Goal: Task Accomplishment & Management: Manage account settings

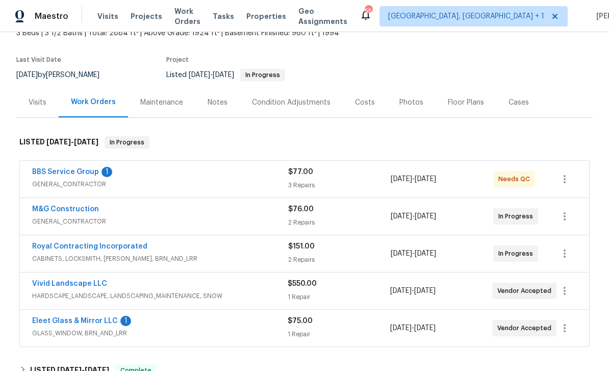
scroll to position [69, 0]
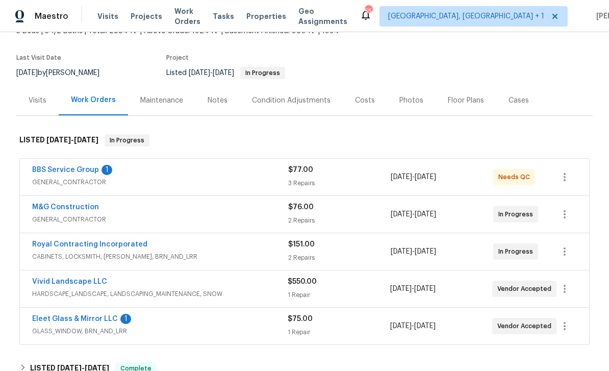
click at [170, 172] on div "BBS Service Group 1" at bounding box center [160, 171] width 256 height 12
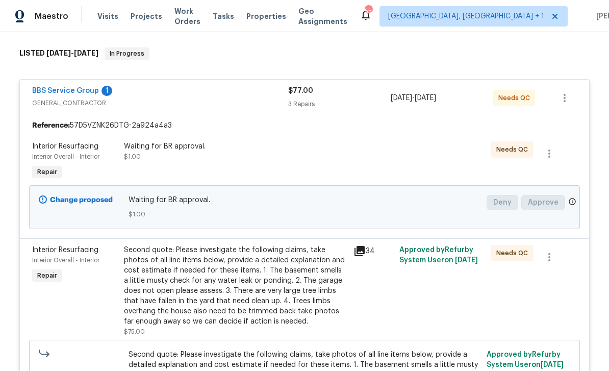
scroll to position [146, 0]
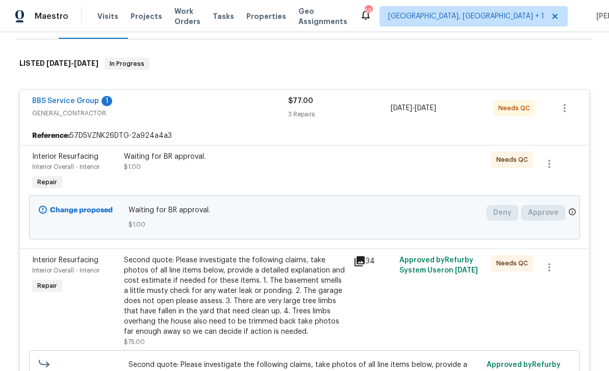
click at [74, 104] on link "BBS Service Group" at bounding box center [65, 100] width 67 height 7
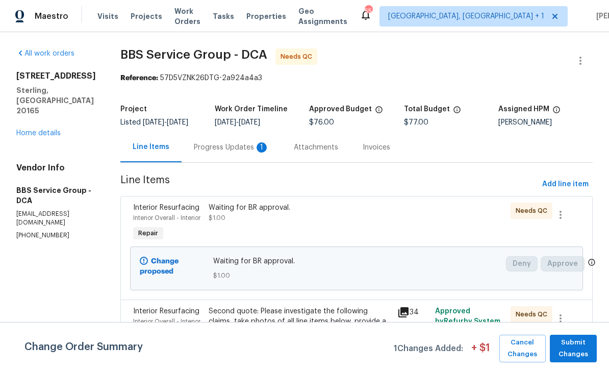
click at [205, 149] on div "Progress Updates 1" at bounding box center [231, 147] width 75 height 10
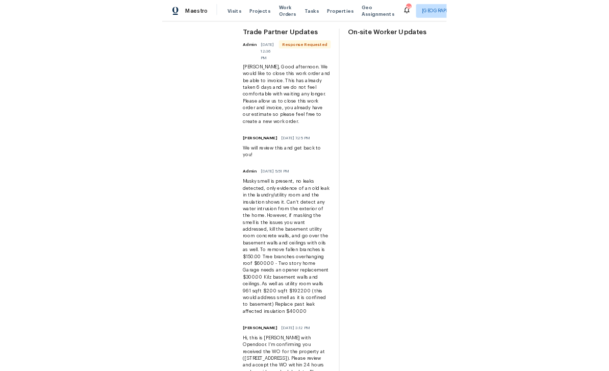
scroll to position [84, 0]
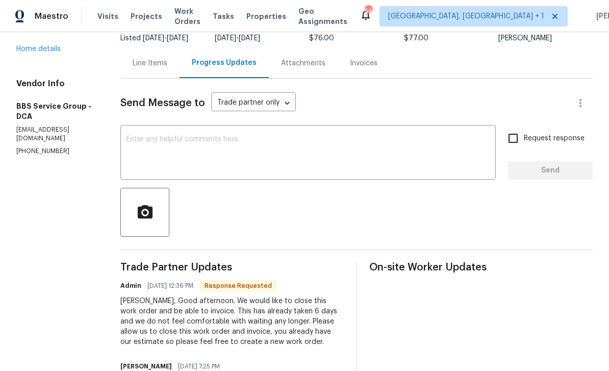
click at [173, 145] on textarea at bounding box center [307, 154] width 363 height 36
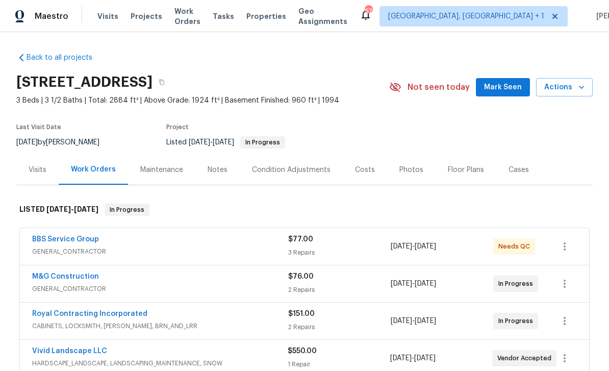
click at [354, 248] on div "3 Repairs" at bounding box center [339, 252] width 102 height 10
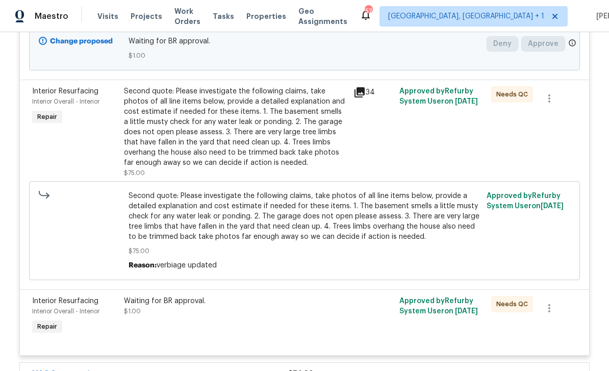
scroll to position [315, 0]
click at [549, 308] on icon "button" at bounding box center [549, 307] width 12 height 12
click at [558, 312] on li "Cancel" at bounding box center [556, 309] width 39 height 17
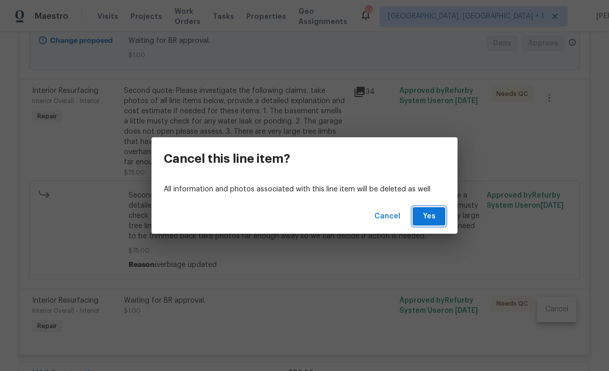
click at [441, 215] on button "Yes" at bounding box center [428, 216] width 33 height 19
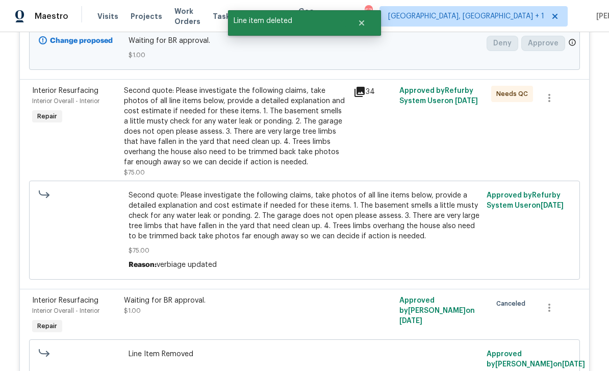
click at [330, 139] on div "Second quote: Please investigate the following claims, take photos of all line …" at bounding box center [235, 127] width 223 height 82
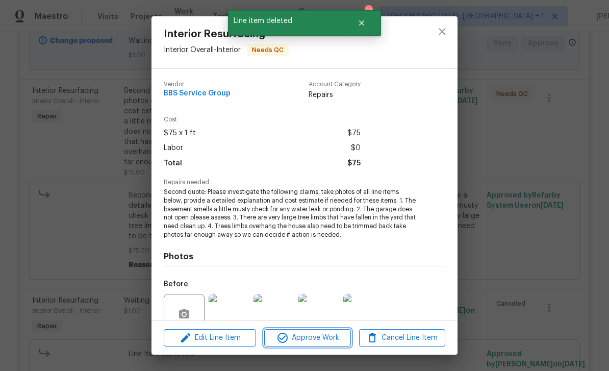
click at [316, 345] on button "Approve Work" at bounding box center [307, 338] width 86 height 18
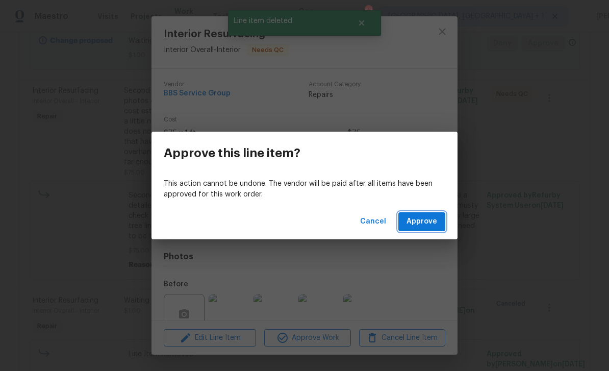
click at [424, 214] on button "Approve" at bounding box center [421, 221] width 47 height 19
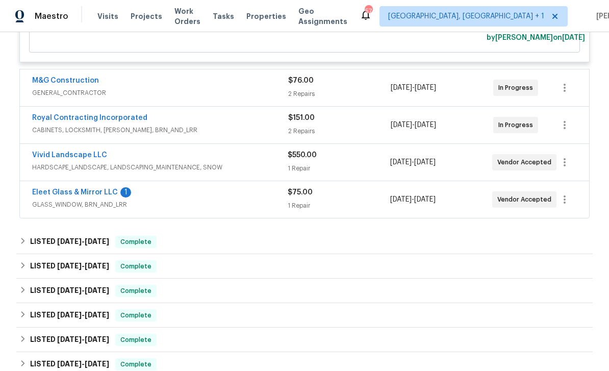
scroll to position [641, 0]
click at [76, 196] on link "Eleet Glass & Mirror LLC" at bounding box center [75, 192] width 86 height 7
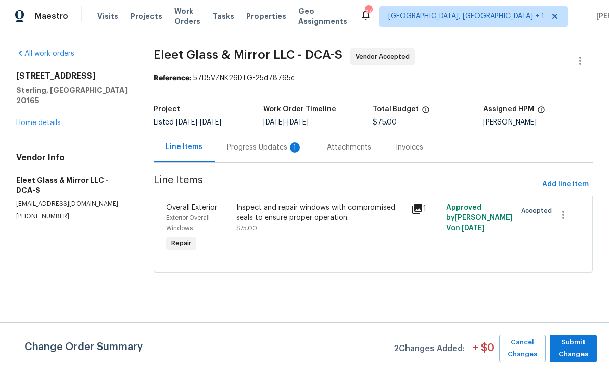
click at [249, 150] on div "Progress Updates 1" at bounding box center [264, 147] width 75 height 10
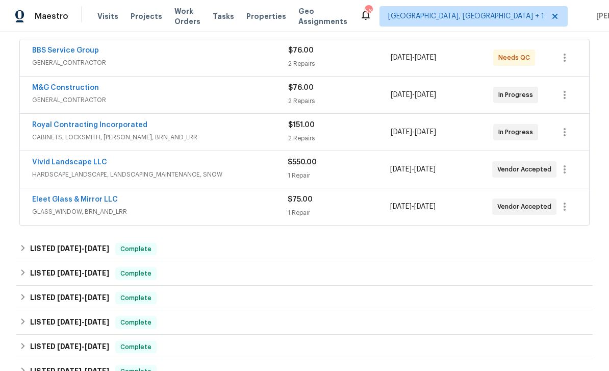
scroll to position [190, 0]
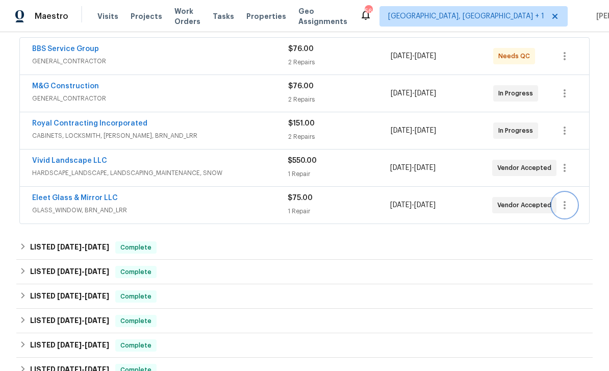
click at [564, 207] on icon "button" at bounding box center [564, 205] width 2 height 8
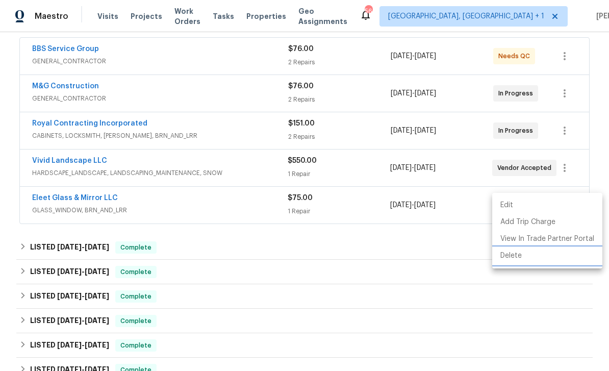
click at [515, 254] on li "Delete" at bounding box center [547, 255] width 110 height 17
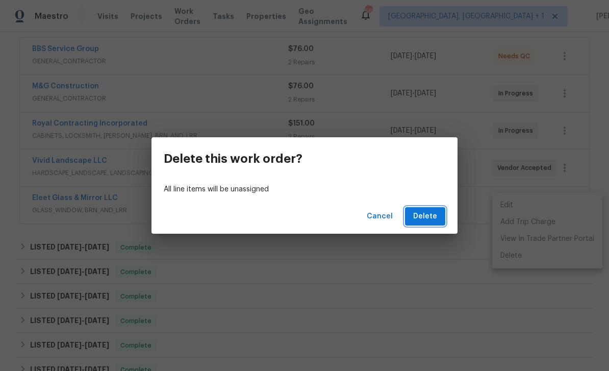
click at [431, 218] on span "Delete" at bounding box center [425, 216] width 24 height 13
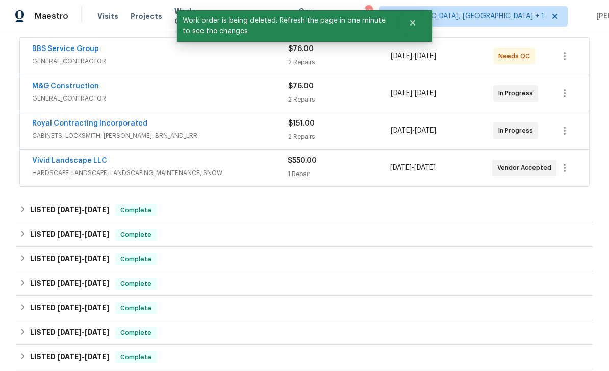
click at [205, 164] on div "Vivid Landscape LLC" at bounding box center [159, 161] width 255 height 12
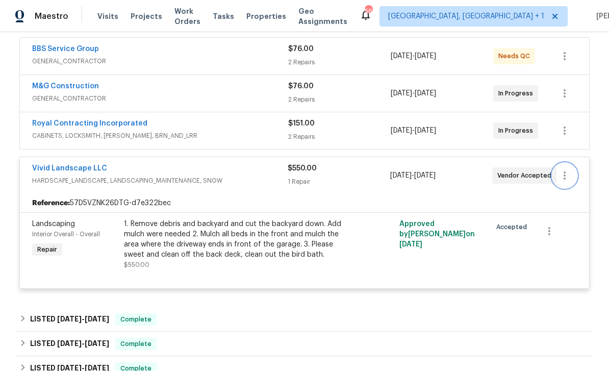
click at [567, 174] on icon "button" at bounding box center [564, 175] width 12 height 12
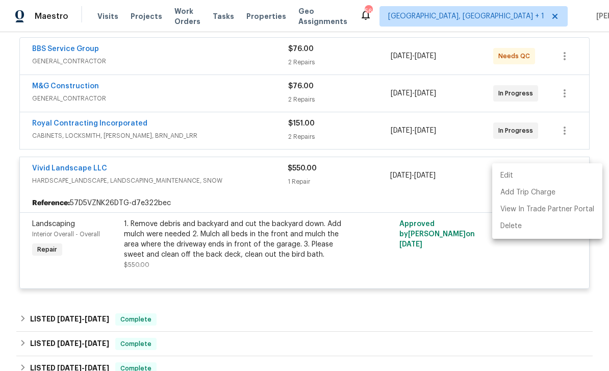
click at [512, 178] on li "Edit" at bounding box center [547, 175] width 110 height 17
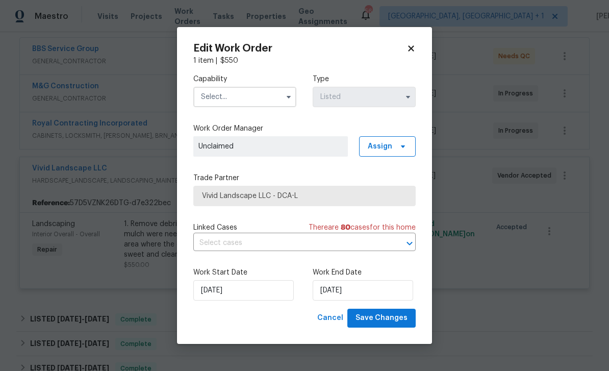
click at [318, 195] on span "Vivid Landscape LLC - DCA-L" at bounding box center [304, 196] width 205 height 10
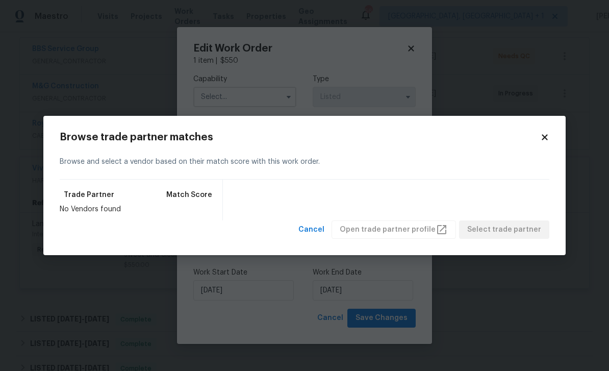
click at [540, 135] on icon at bounding box center [544, 137] width 9 height 9
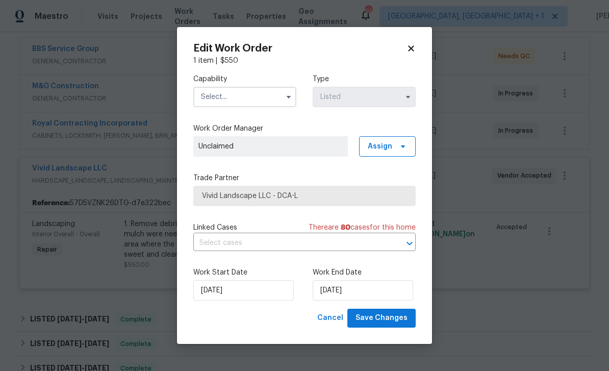
click at [326, 192] on span "Vivid Landscape LLC - DCA-L" at bounding box center [304, 196] width 205 height 10
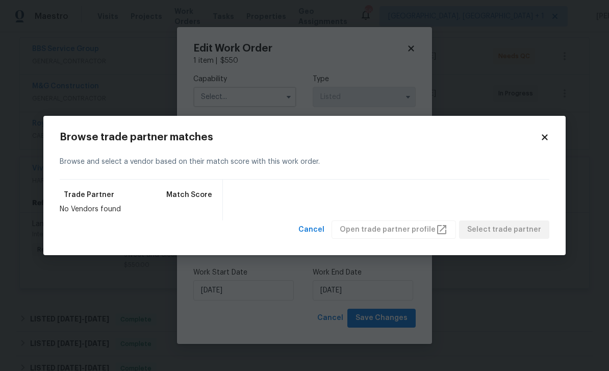
click at [544, 133] on icon at bounding box center [544, 137] width 9 height 9
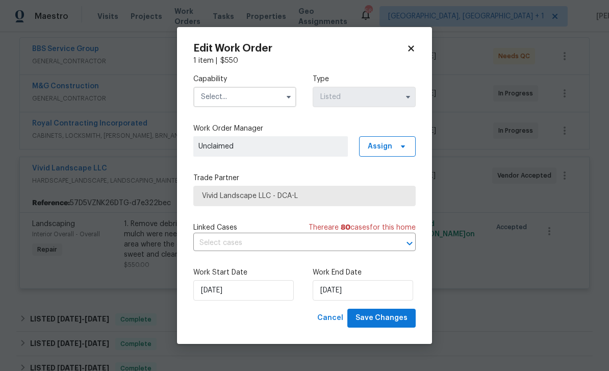
click at [283, 192] on span "Vivid Landscape LLC - DCA-L" at bounding box center [304, 196] width 205 height 10
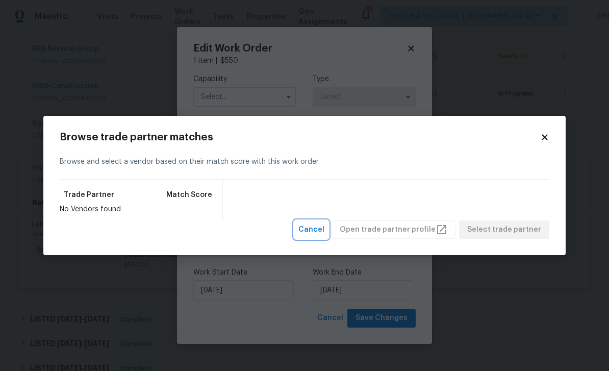
click at [324, 227] on span "Cancel" at bounding box center [311, 229] width 26 height 13
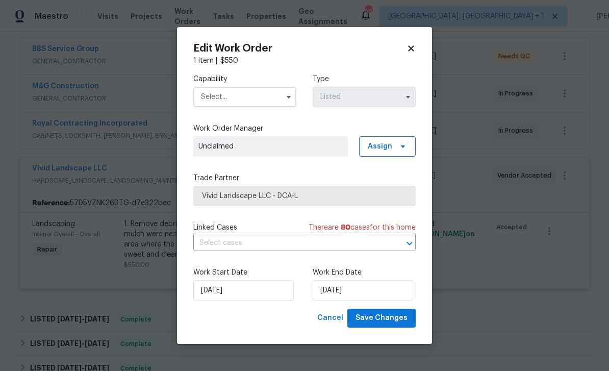
click at [351, 191] on span "Vivid Landscape LLC - DCA-L" at bounding box center [304, 196] width 205 height 10
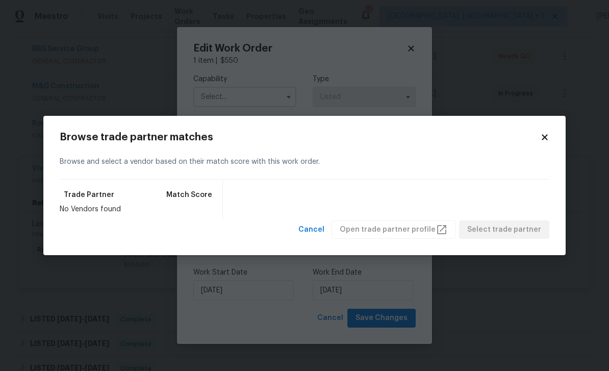
click at [274, 86] on body "Maestro Visits Projects Work Orders Tasks Properties Geo Assignments 56 Richmon…" at bounding box center [304, 185] width 609 height 371
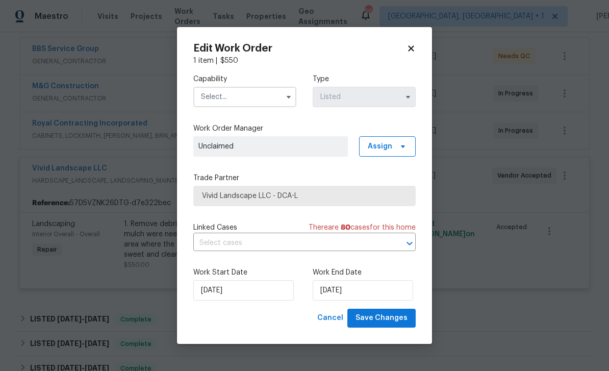
click at [288, 97] on icon "button" at bounding box center [288, 97] width 4 height 3
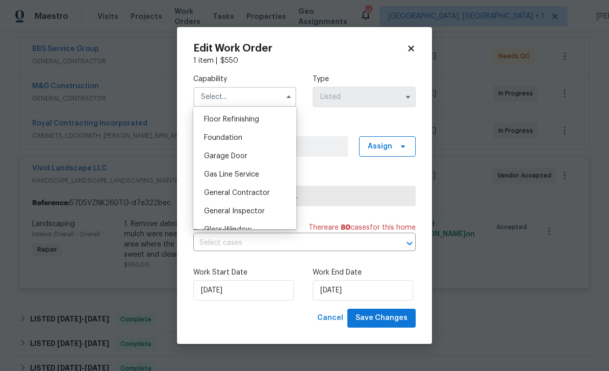
scroll to position [414, 0]
click at [249, 190] on span "General Contractor" at bounding box center [237, 191] width 66 height 7
type input "General Contractor"
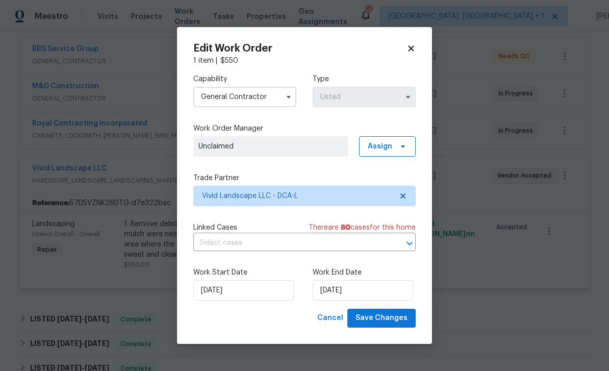
click at [286, 96] on icon "button" at bounding box center [288, 97] width 8 height 8
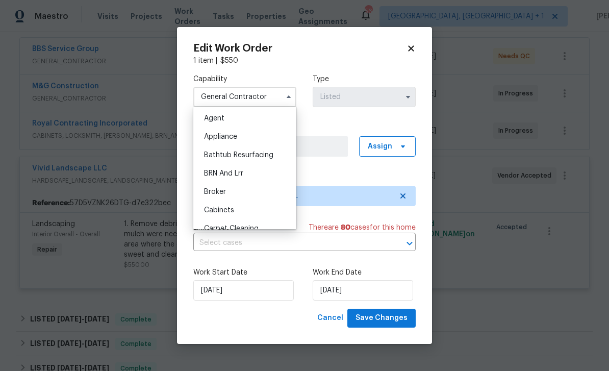
click at [338, 163] on div "Capability General Contractor Agent Appliance Bathtub Resurfacing BRN And Lrr B…" at bounding box center [304, 187] width 222 height 243
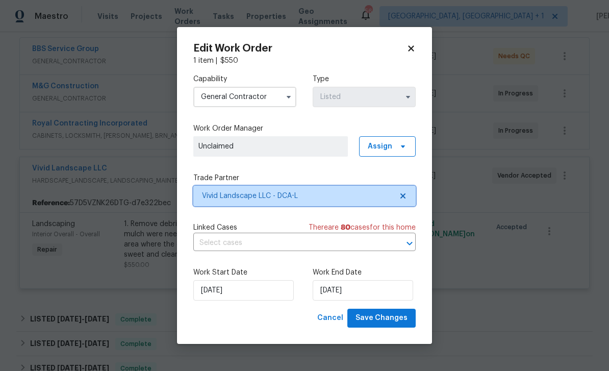
click at [316, 194] on span "Vivid Landscape LLC - DCA-L" at bounding box center [297, 196] width 190 height 10
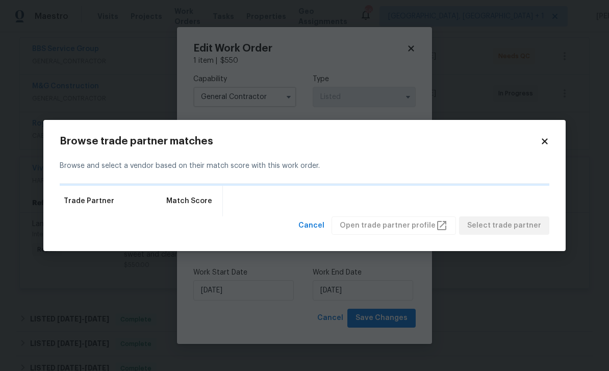
click at [540, 144] on icon at bounding box center [544, 141] width 9 height 9
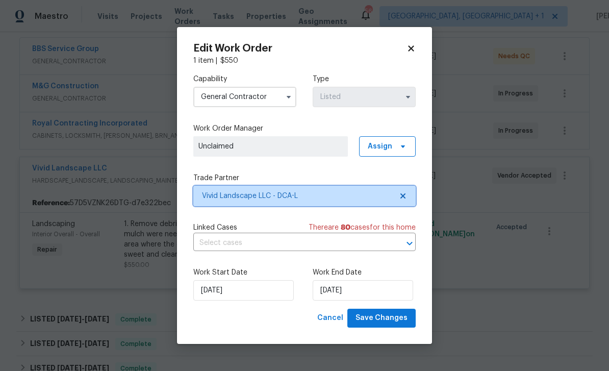
click at [405, 195] on icon at bounding box center [403, 196] width 8 height 8
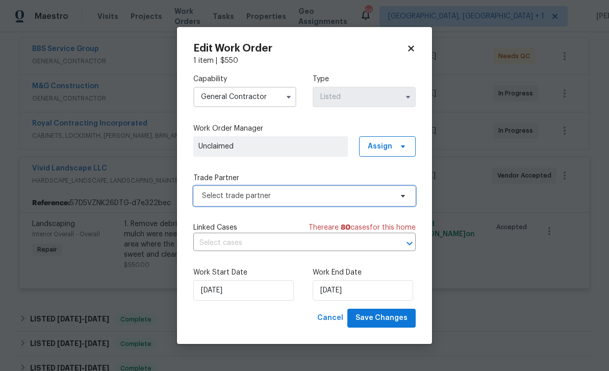
click at [300, 193] on span "Select trade partner" at bounding box center [297, 196] width 190 height 10
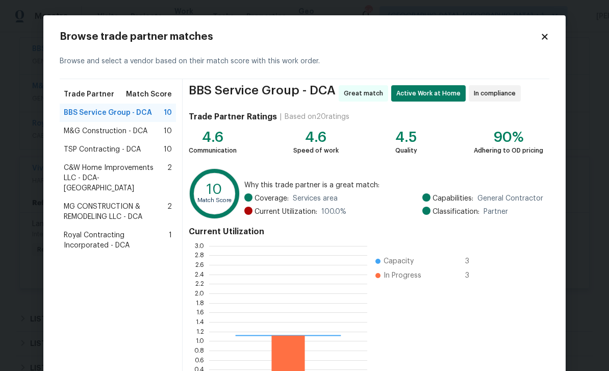
scroll to position [143, 158]
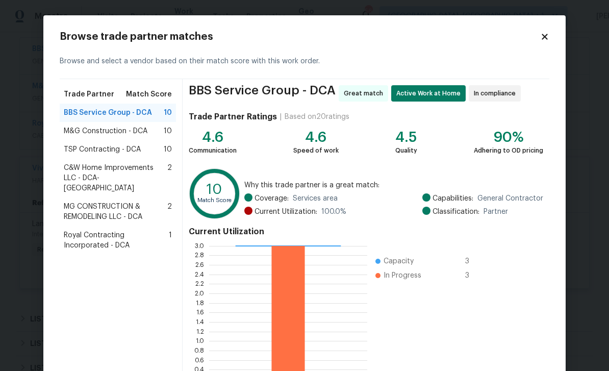
click at [112, 129] on span "M&G Construction - DCA" at bounding box center [106, 131] width 84 height 10
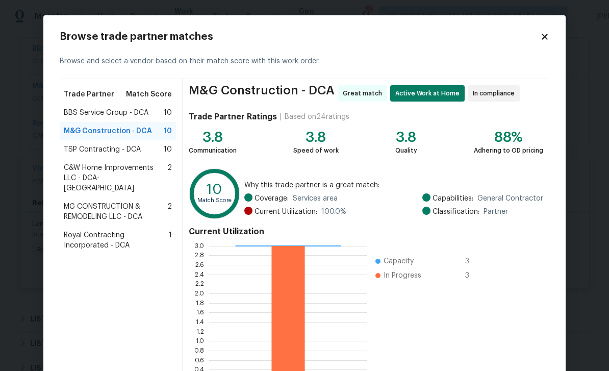
click at [109, 230] on span "Royal Contracting Incorporated - DCA" at bounding box center [116, 240] width 105 height 20
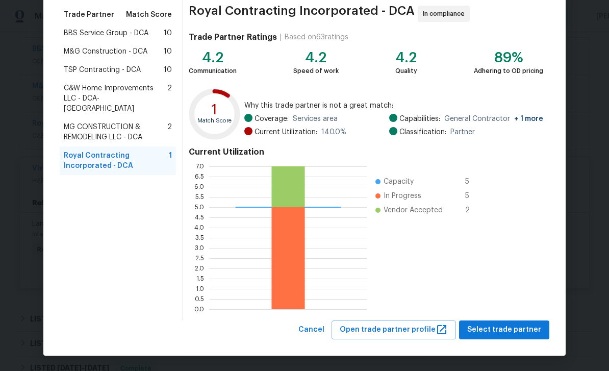
scroll to position [79, 0]
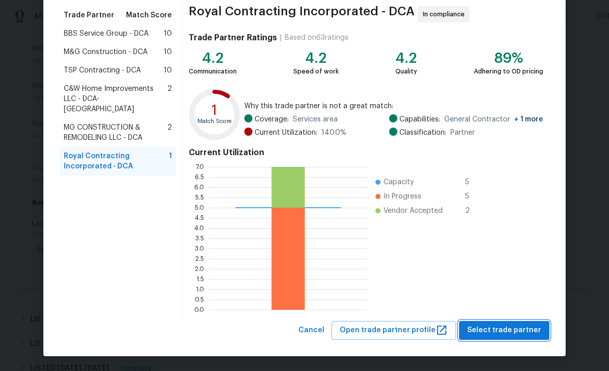
click at [504, 327] on span "Select trade partner" at bounding box center [504, 330] width 74 height 13
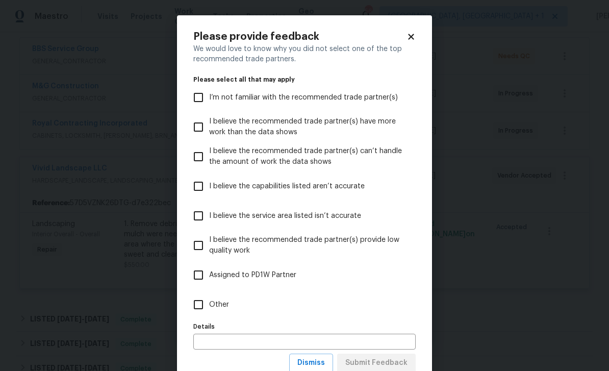
click at [201, 304] on input "Other" at bounding box center [198, 304] width 21 height 21
checkbox input "true"
click at [237, 340] on input "text" at bounding box center [304, 341] width 222 height 16
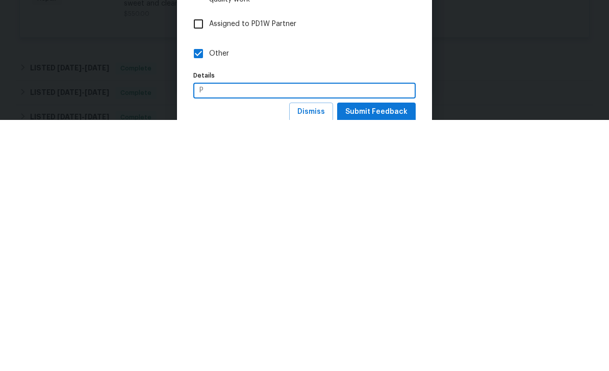
scroll to position [33, 0]
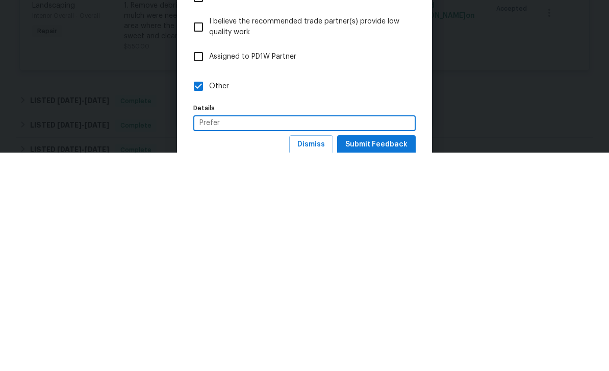
type input "Prefer"
click at [384, 356] on span "Submit Feedback" at bounding box center [376, 362] width 62 height 13
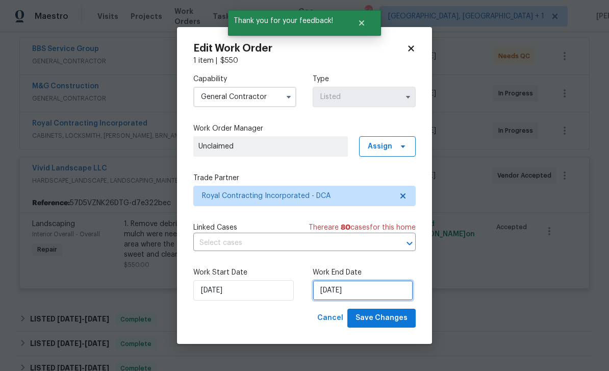
click at [349, 289] on input "[DATE]" at bounding box center [362, 290] width 100 height 20
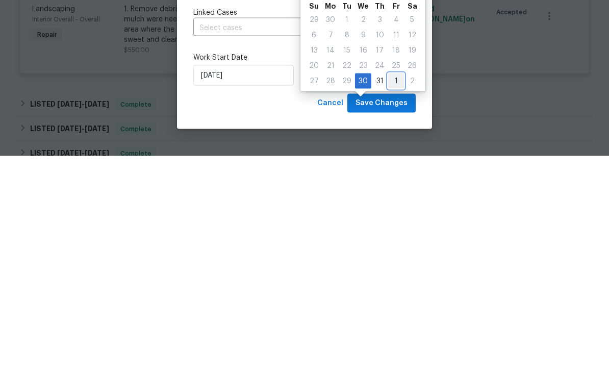
click at [394, 288] on div "1" at bounding box center [396, 295] width 16 height 14
type input "[DATE]"
select select "7"
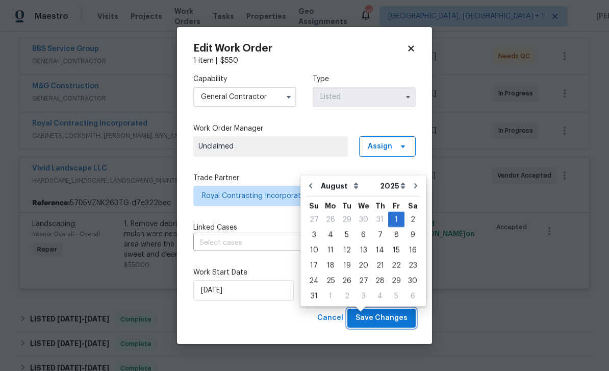
click at [385, 319] on span "Save Changes" at bounding box center [381, 317] width 52 height 13
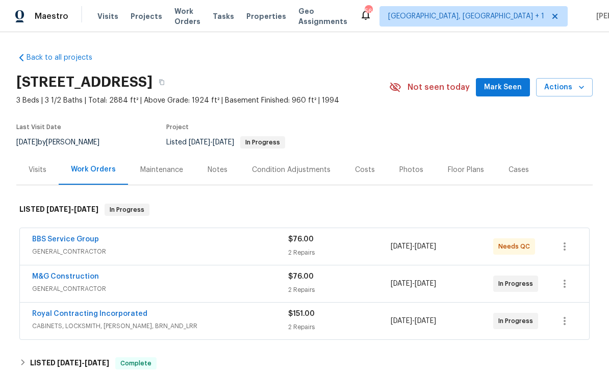
scroll to position [-3, 0]
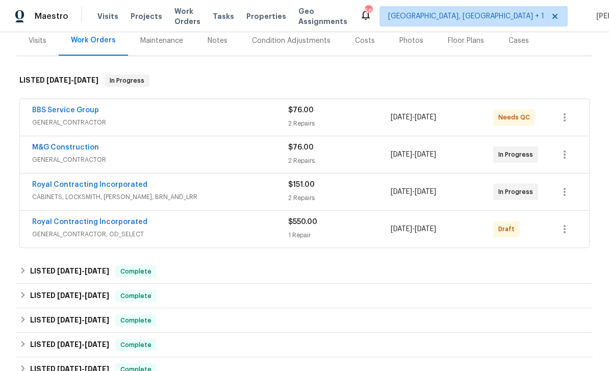
scroll to position [131, 0]
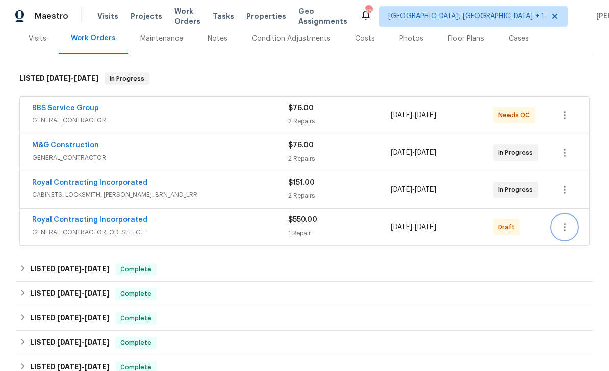
click at [567, 230] on icon "button" at bounding box center [564, 227] width 12 height 12
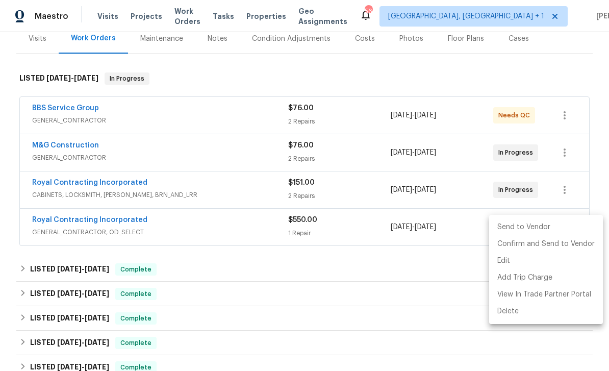
click at [528, 223] on li "Send to Vendor" at bounding box center [546, 227] width 114 height 17
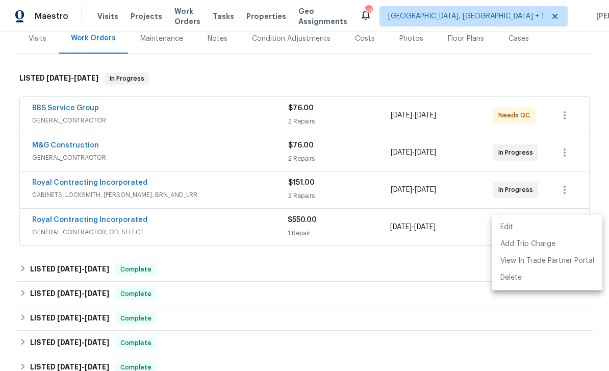
click at [343, 109] on div at bounding box center [304, 185] width 609 height 371
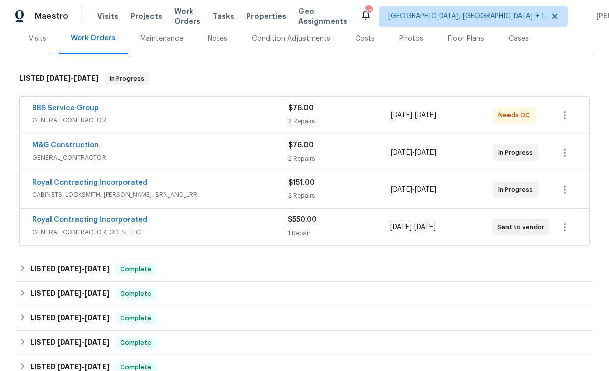
click at [430, 112] on span "[DATE]" at bounding box center [424, 115] width 21 height 7
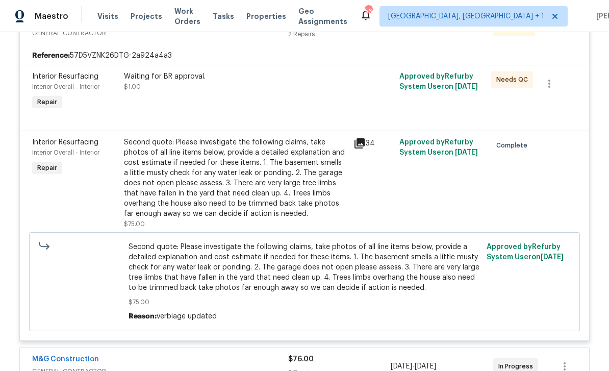
scroll to position [250, 0]
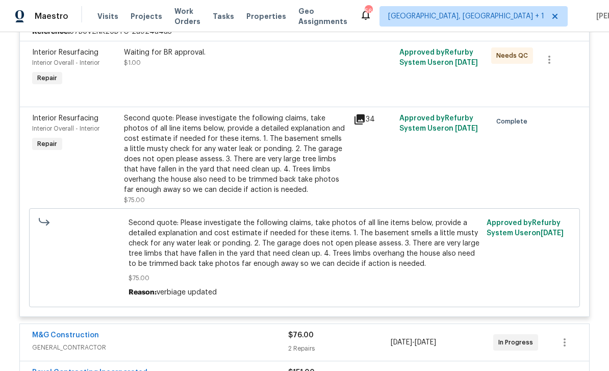
click at [312, 175] on div "Second quote: Please investigate the following claims, take photos of all line …" at bounding box center [235, 154] width 223 height 82
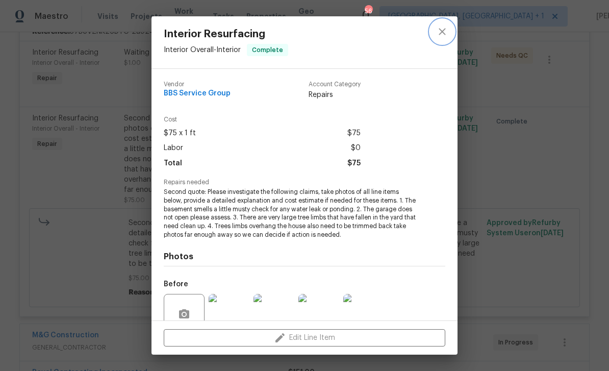
click at [441, 22] on button "close" at bounding box center [442, 31] width 24 height 24
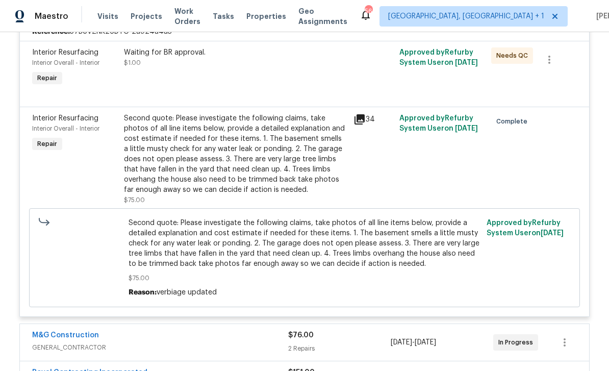
click at [327, 62] on div "Waiting for BR approval. $1.00" at bounding box center [235, 57] width 223 height 20
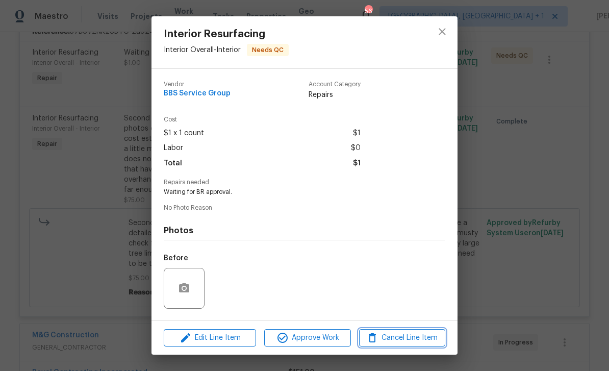
click at [409, 341] on span "Cancel Line Item" at bounding box center [402, 337] width 80 height 13
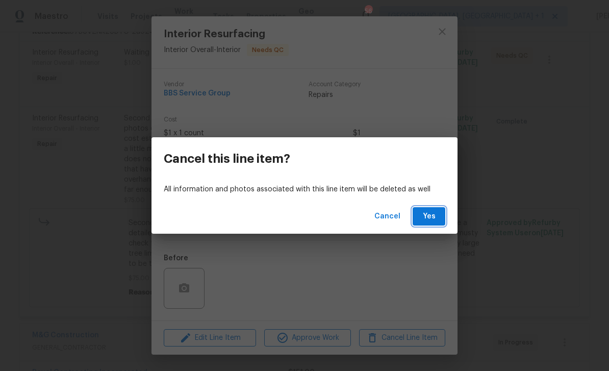
click at [435, 213] on span "Yes" at bounding box center [428, 216] width 16 height 13
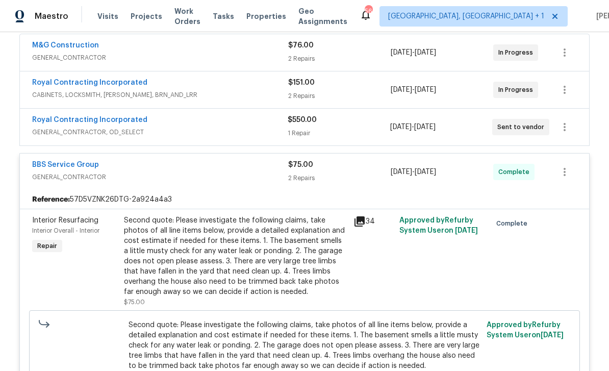
scroll to position [194, 0]
click at [219, 89] on span "CABINETS, LOCKSMITH, [PERSON_NAME], BRN_AND_LRR" at bounding box center [160, 94] width 256 height 10
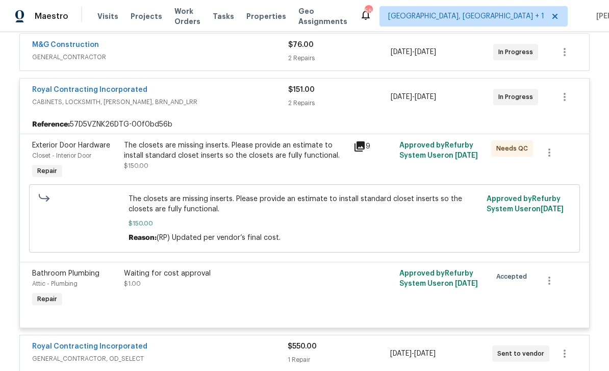
click at [316, 165] on div "The closets are missing inserts. Please provide an estimate to install standard…" at bounding box center [235, 155] width 223 height 31
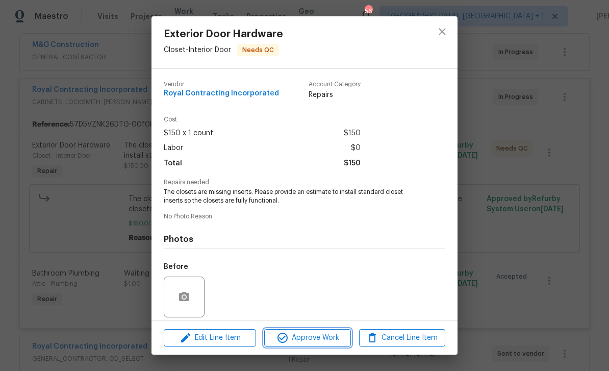
click at [318, 338] on span "Approve Work" at bounding box center [307, 337] width 80 height 13
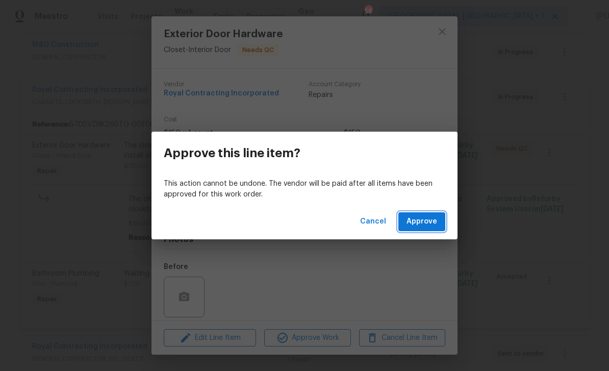
click at [429, 218] on span "Approve" at bounding box center [421, 221] width 31 height 13
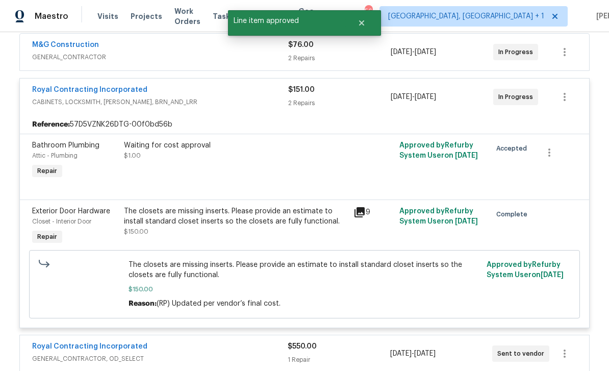
click at [343, 266] on span "The closets are missing inserts. Please provide an estimate to install standard…" at bounding box center [304, 269] width 352 height 20
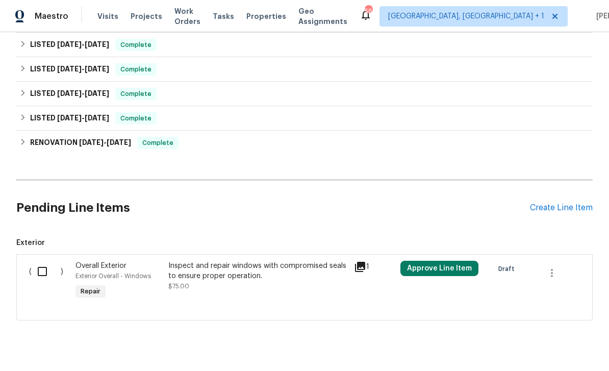
scroll to position [1021, 0]
click at [363, 272] on icon at bounding box center [360, 267] width 10 height 10
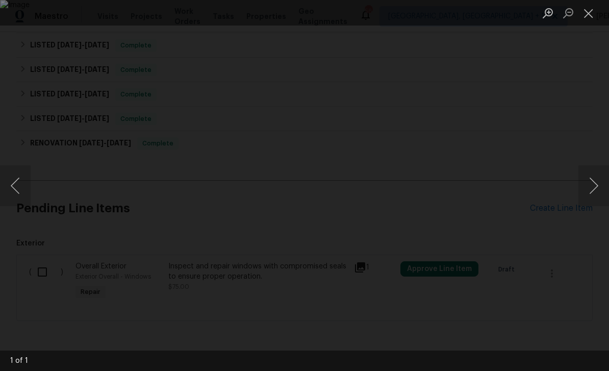
click at [587, 13] on button "Close lightbox" at bounding box center [588, 13] width 20 height 18
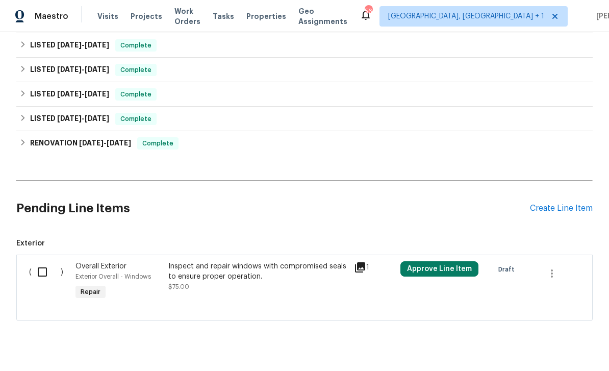
click at [46, 282] on input "checkbox" at bounding box center [46, 271] width 29 height 21
checkbox input "true"
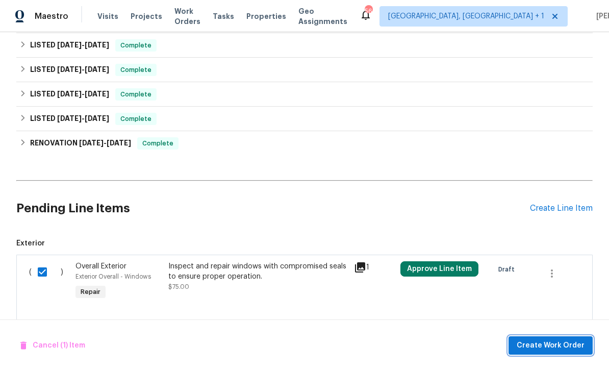
click at [558, 338] on button "Create Work Order" at bounding box center [550, 345] width 84 height 19
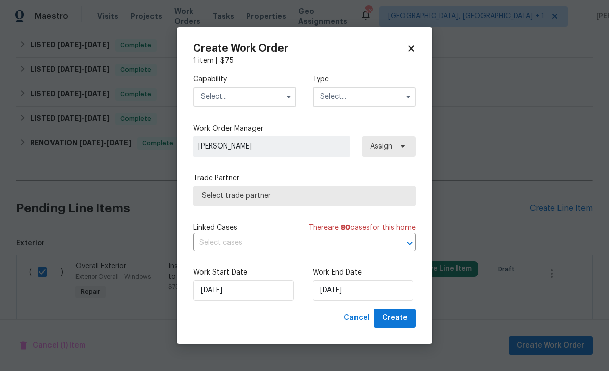
click at [286, 100] on icon "button" at bounding box center [288, 97] width 8 height 8
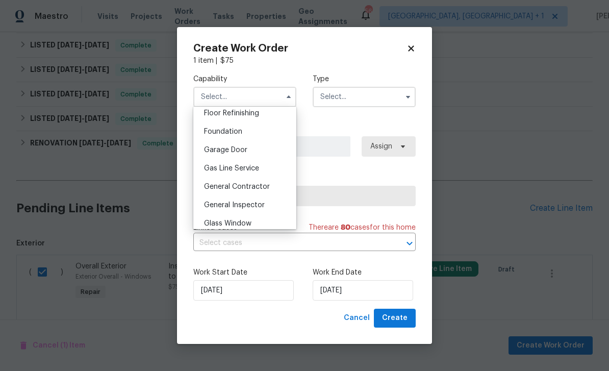
scroll to position [420, 0]
click at [253, 183] on span "General Contractor" at bounding box center [237, 185] width 66 height 7
type input "General Contractor"
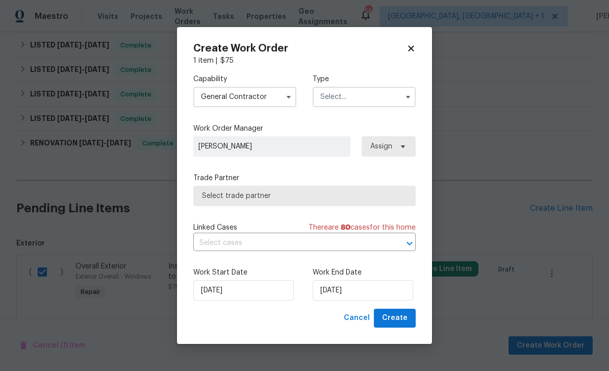
click at [376, 95] on input "text" at bounding box center [363, 97] width 103 height 20
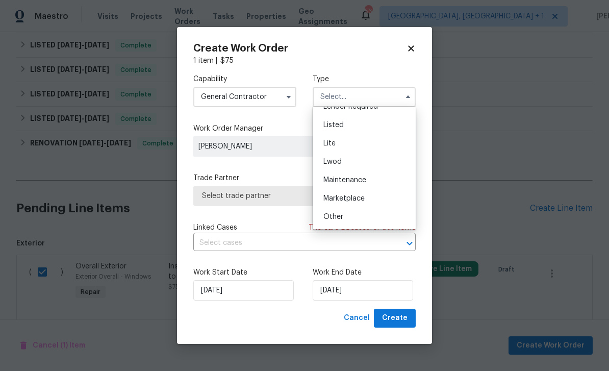
scroll to position [78, 0]
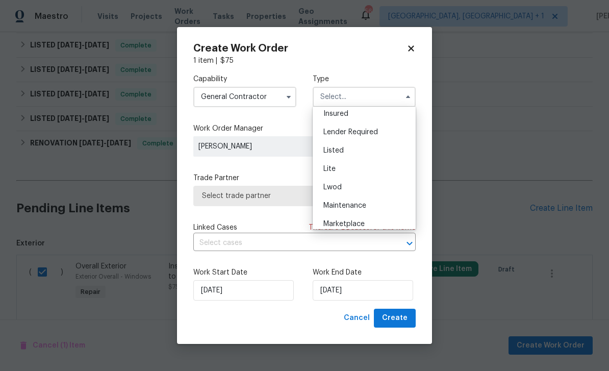
click at [345, 151] on div "Listed" at bounding box center [364, 150] width 98 height 18
type input "Listed"
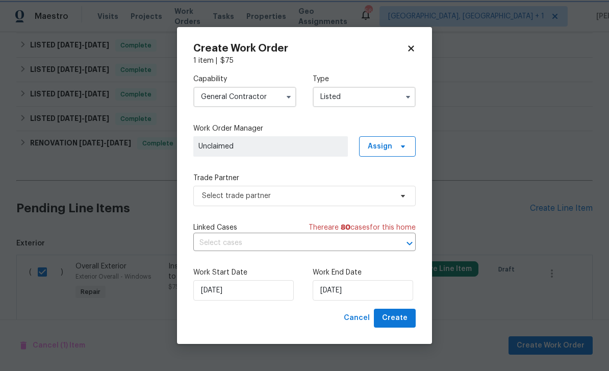
scroll to position [0, 0]
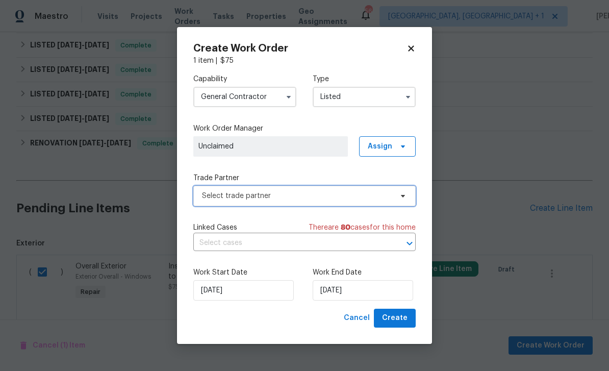
click at [301, 194] on span "Select trade partner" at bounding box center [297, 196] width 190 height 10
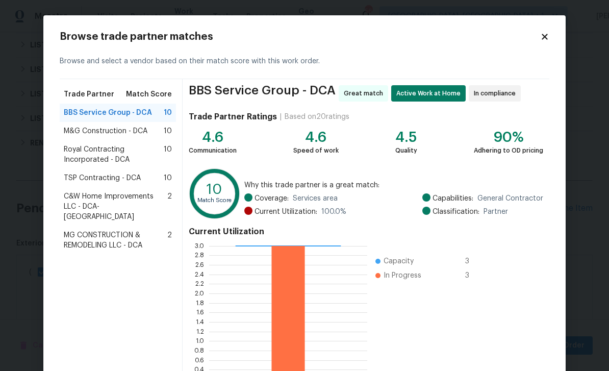
scroll to position [838, 0]
click at [103, 155] on span "Royal Contracting Incorporated - DCA" at bounding box center [114, 154] width 100 height 20
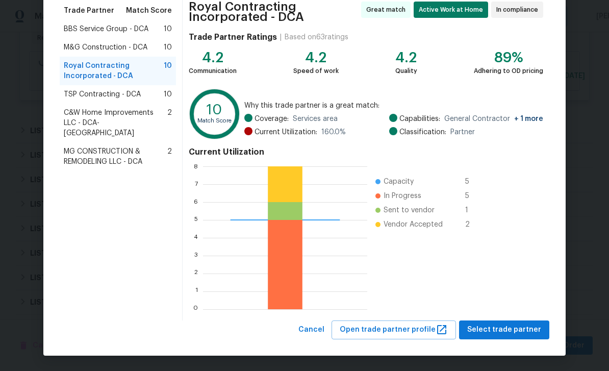
scroll to position [83, 0]
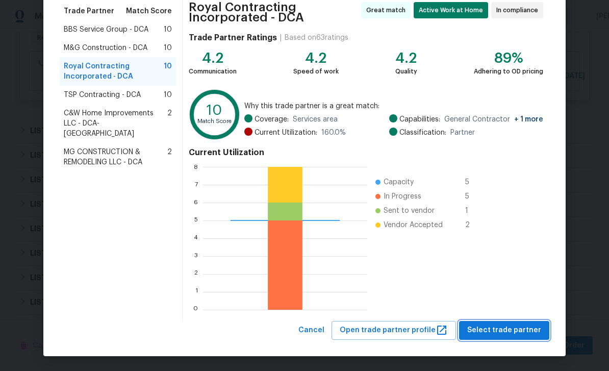
click at [505, 328] on span "Select trade partner" at bounding box center [504, 330] width 74 height 13
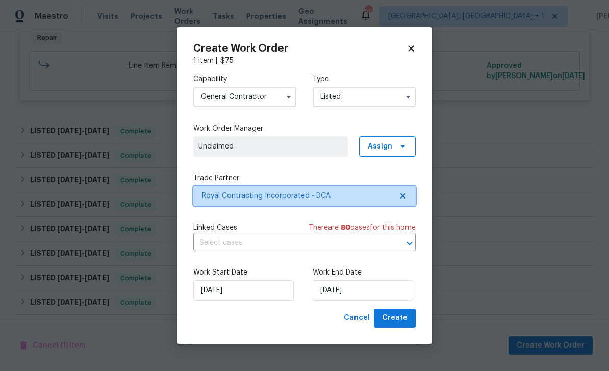
scroll to position [0, 0]
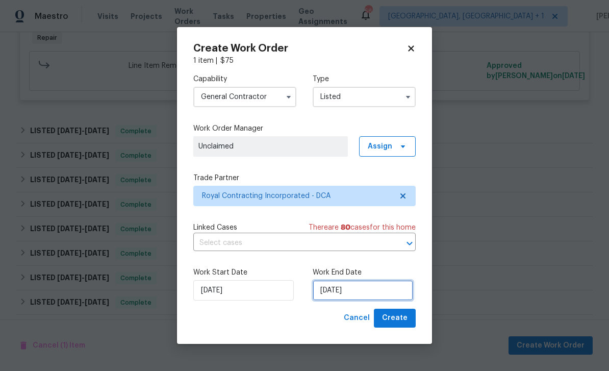
click at [361, 290] on input "[DATE]" at bounding box center [362, 290] width 100 height 20
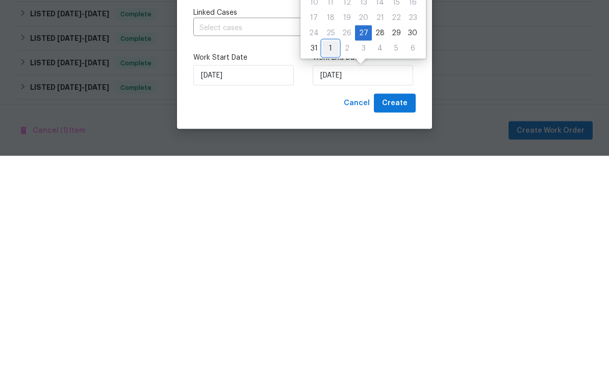
click at [328, 256] on div "1" at bounding box center [330, 263] width 16 height 14
type input "[DATE]"
select select "8"
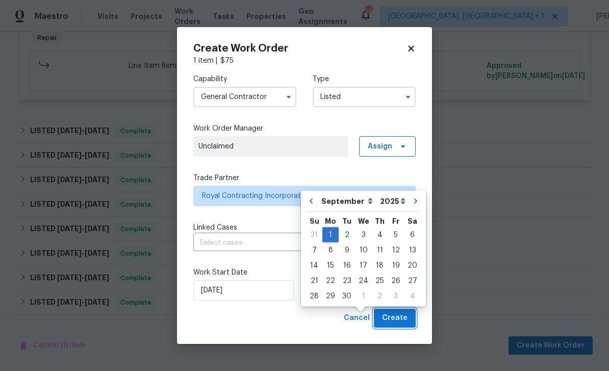
click at [401, 314] on span "Create" at bounding box center [394, 317] width 25 height 13
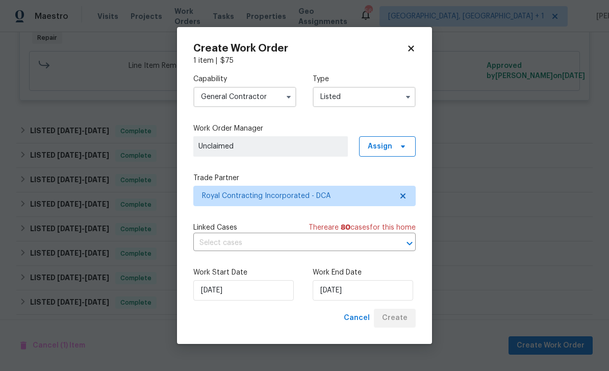
checkbox input "false"
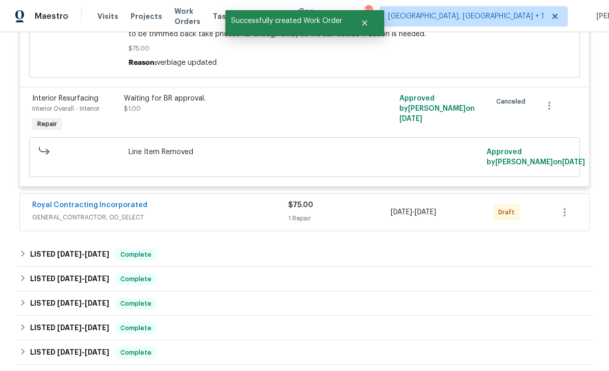
scroll to position [751, 0]
click at [564, 200] on button "button" at bounding box center [564, 212] width 24 height 24
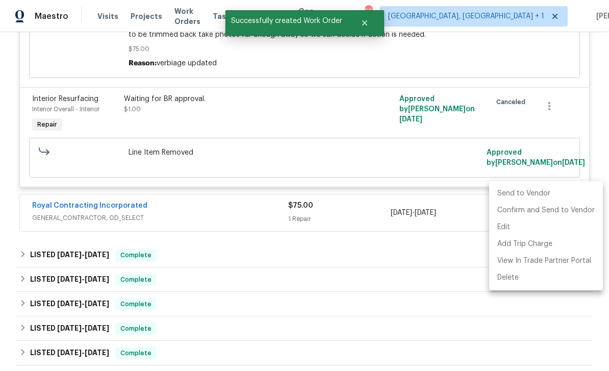
click at [527, 192] on li "Send to Vendor" at bounding box center [546, 193] width 114 height 17
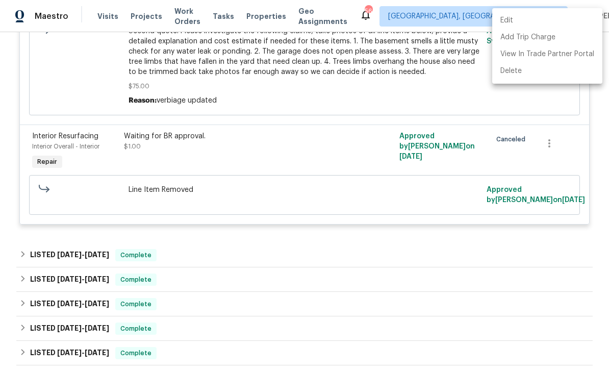
click at [94, 38] on div at bounding box center [304, 185] width 609 height 371
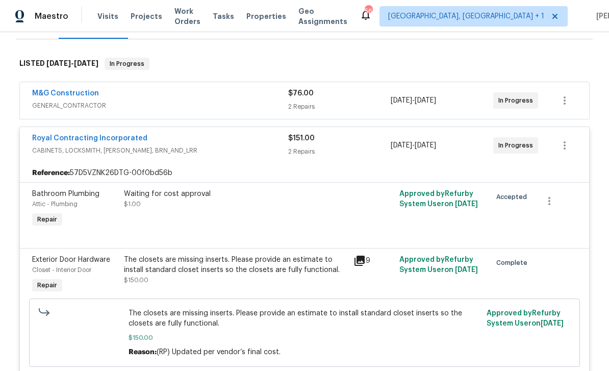
scroll to position [149, 0]
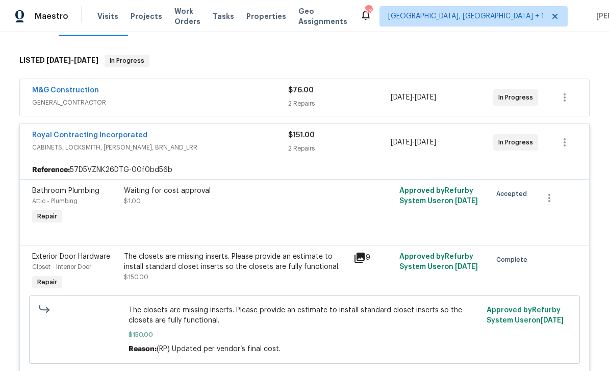
click at [237, 85] on div "M&G Construction" at bounding box center [160, 91] width 256 height 12
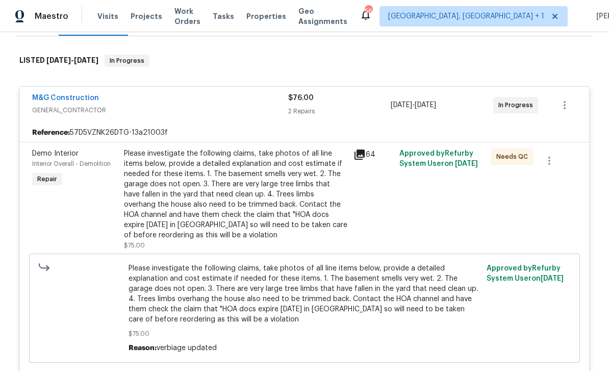
click at [360, 149] on icon at bounding box center [359, 154] width 10 height 10
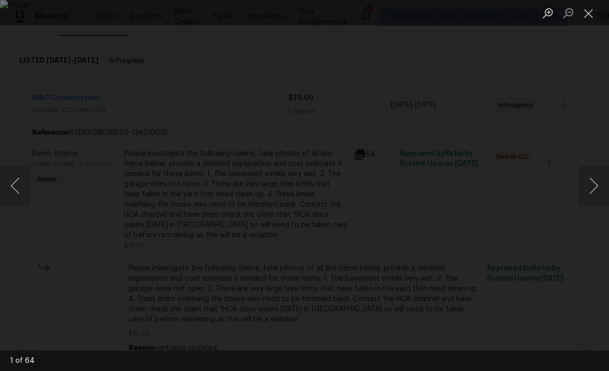
click at [594, 187] on button "Next image" at bounding box center [593, 185] width 31 height 41
click at [596, 182] on button "Next image" at bounding box center [593, 185] width 31 height 41
click at [595, 182] on button "Next image" at bounding box center [593, 185] width 31 height 41
click at [590, 11] on button "Close lightbox" at bounding box center [588, 13] width 20 height 18
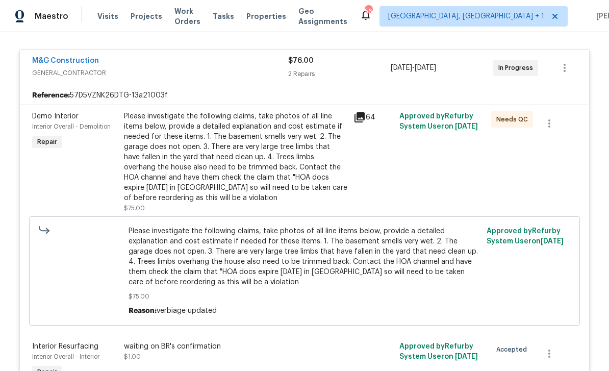
scroll to position [186, 0]
click at [364, 112] on icon at bounding box center [359, 118] width 12 height 12
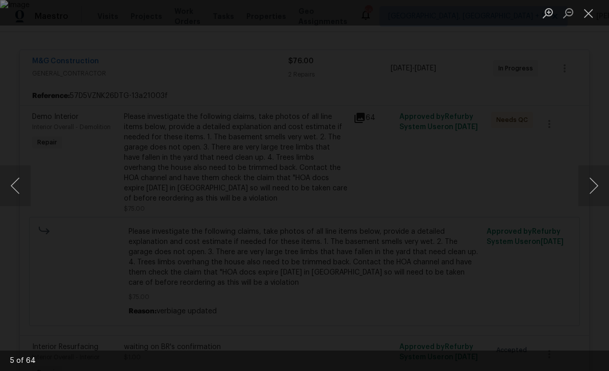
click at [587, 181] on button "Next image" at bounding box center [593, 185] width 31 height 41
click at [585, 186] on button "Next image" at bounding box center [593, 185] width 31 height 41
click at [586, 188] on button "Next image" at bounding box center [593, 185] width 31 height 41
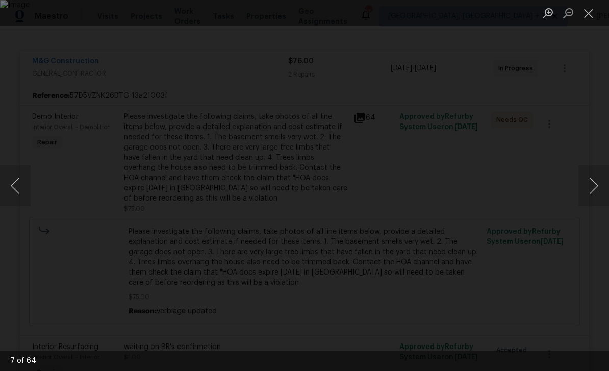
click at [586, 188] on button "Next image" at bounding box center [593, 185] width 31 height 41
click at [584, 191] on button "Next image" at bounding box center [593, 185] width 31 height 41
click at [584, 196] on button "Next image" at bounding box center [593, 185] width 31 height 41
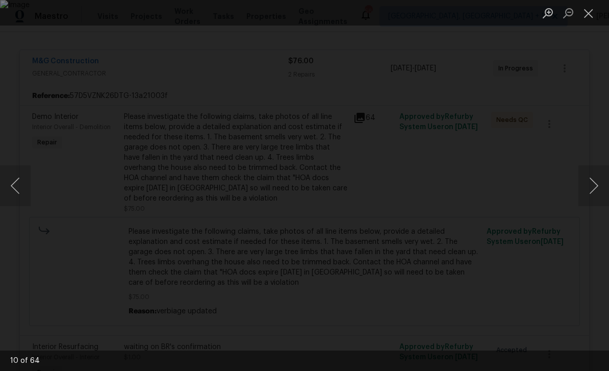
click at [584, 198] on button "Next image" at bounding box center [593, 185] width 31 height 41
click at [587, 182] on button "Next image" at bounding box center [593, 185] width 31 height 41
click at [581, 186] on button "Next image" at bounding box center [593, 185] width 31 height 41
click at [578, 187] on button "Next image" at bounding box center [593, 185] width 31 height 41
click at [577, 187] on div "Lightbox" at bounding box center [304, 185] width 609 height 371
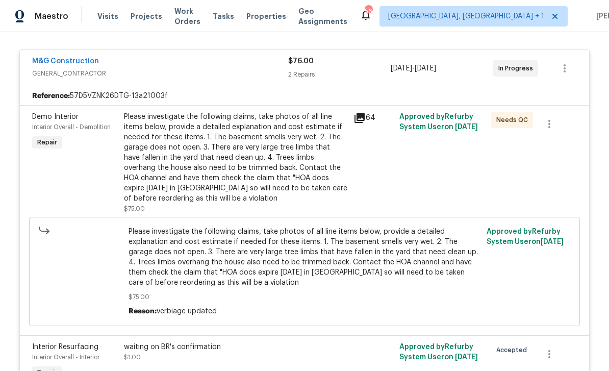
click at [577, 217] on div "Please investigate the following claims, take photos of all line items below, p…" at bounding box center [304, 271] width 550 height 109
click at [363, 113] on icon at bounding box center [359, 118] width 10 height 10
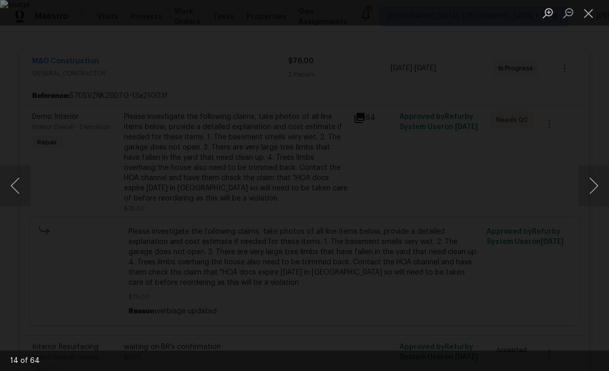
click at [588, 185] on button "Next image" at bounding box center [593, 185] width 31 height 41
click at [590, 182] on button "Next image" at bounding box center [593, 185] width 31 height 41
click at [592, 179] on button "Next image" at bounding box center [593, 185] width 31 height 41
click at [590, 180] on button "Next image" at bounding box center [593, 185] width 31 height 41
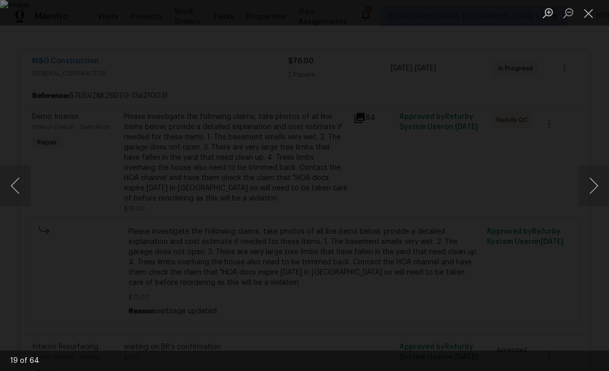
click at [590, 180] on button "Next image" at bounding box center [593, 185] width 31 height 41
click at [589, 179] on button "Next image" at bounding box center [593, 185] width 31 height 41
click at [588, 181] on button "Next image" at bounding box center [593, 185] width 31 height 41
click at [588, 183] on button "Next image" at bounding box center [593, 185] width 31 height 41
click at [589, 182] on button "Next image" at bounding box center [593, 185] width 31 height 41
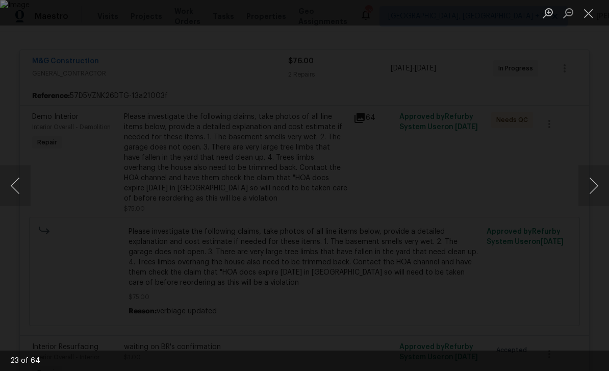
click at [590, 181] on button "Next image" at bounding box center [593, 185] width 31 height 41
click at [589, 181] on button "Next image" at bounding box center [593, 185] width 31 height 41
click at [590, 181] on button "Next image" at bounding box center [593, 185] width 31 height 41
click at [590, 182] on button "Next image" at bounding box center [593, 185] width 31 height 41
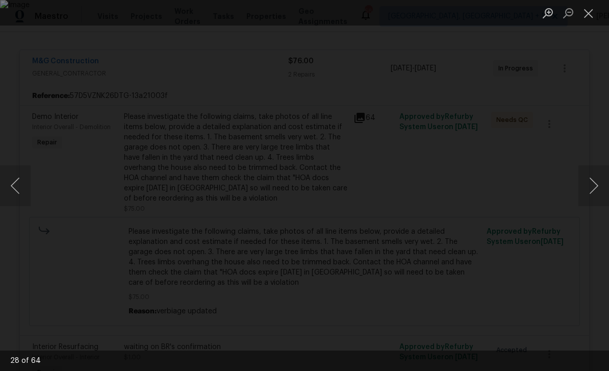
click at [591, 182] on button "Next image" at bounding box center [593, 185] width 31 height 41
click at [592, 181] on button "Next image" at bounding box center [593, 185] width 31 height 41
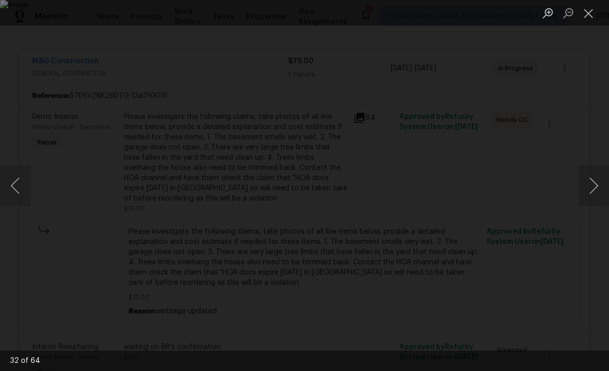
click at [587, 14] on button "Close lightbox" at bounding box center [588, 13] width 20 height 18
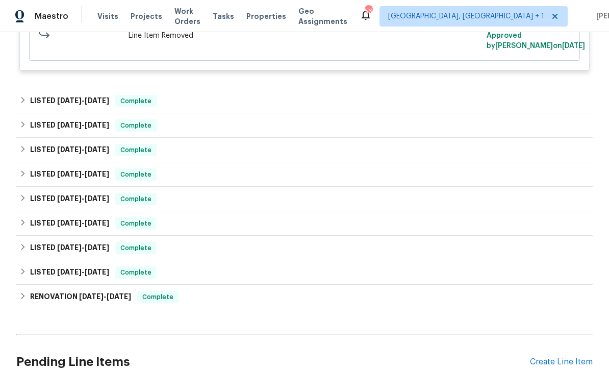
scroll to position [1245, 0]
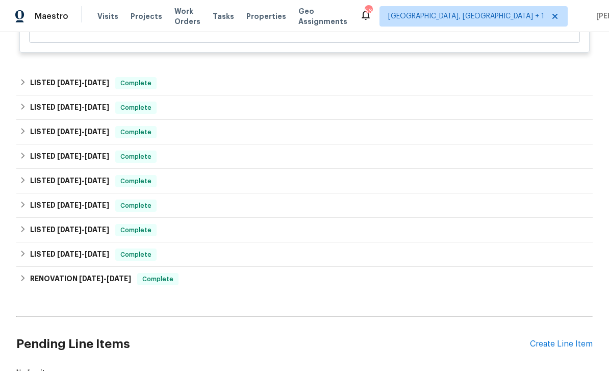
click at [565, 339] on div "Create Line Item" at bounding box center [561, 344] width 63 height 10
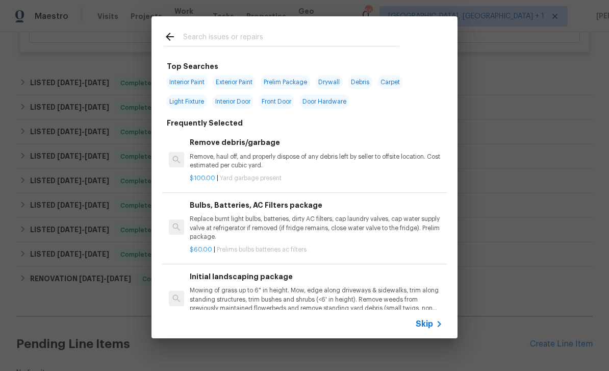
click at [220, 41] on input "text" at bounding box center [291, 38] width 216 height 15
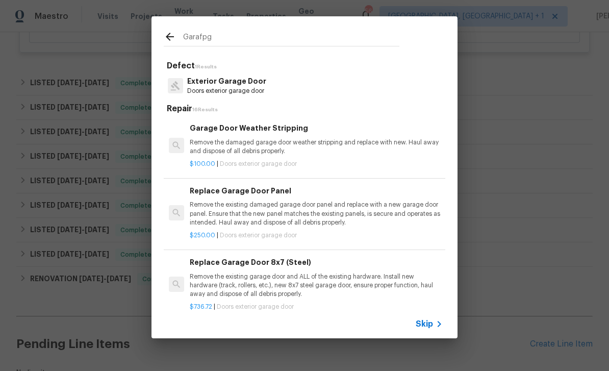
type input "Garafpge"
click at [242, 79] on p "Exterior Garage Door" at bounding box center [226, 81] width 79 height 11
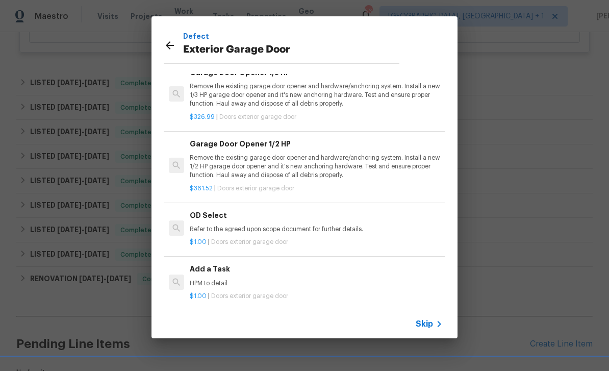
scroll to position [42, 0]
click at [230, 279] on p "HPM to detail" at bounding box center [316, 283] width 253 height 9
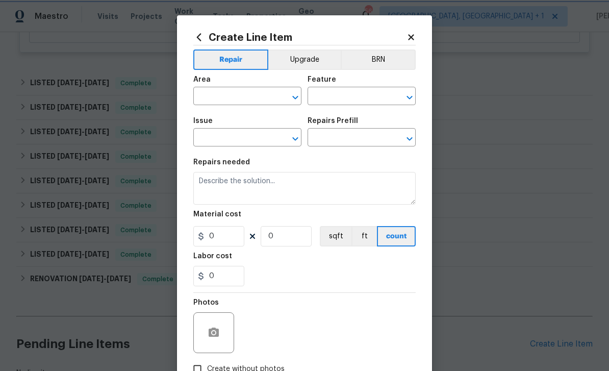
type input "Interior Door"
type input "Exterior Garage Door"
type input "Add a Task $1.00"
type textarea "HPM to detail"
type input "1"
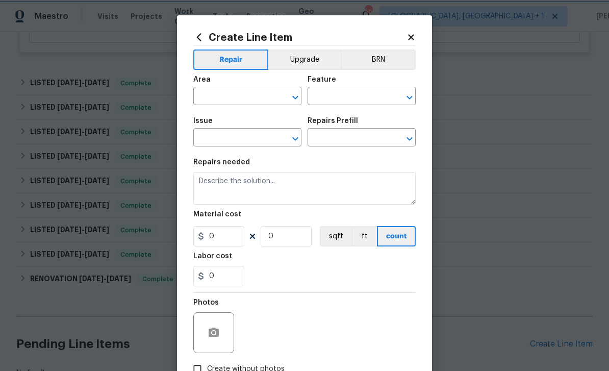
type input "1"
click at [288, 98] on button "Open" at bounding box center [295, 97] width 14 height 14
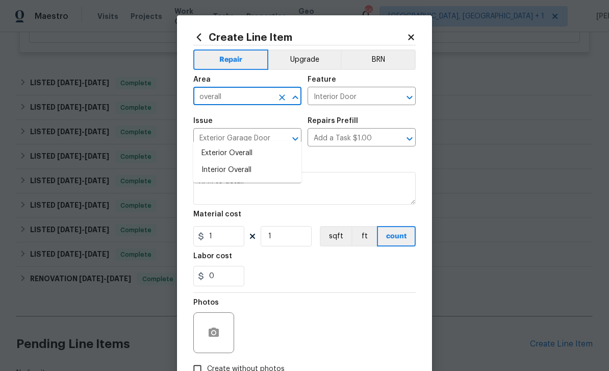
click at [250, 145] on li "Exterior Overall" at bounding box center [247, 153] width 108 height 17
type input "Exterior Overall"
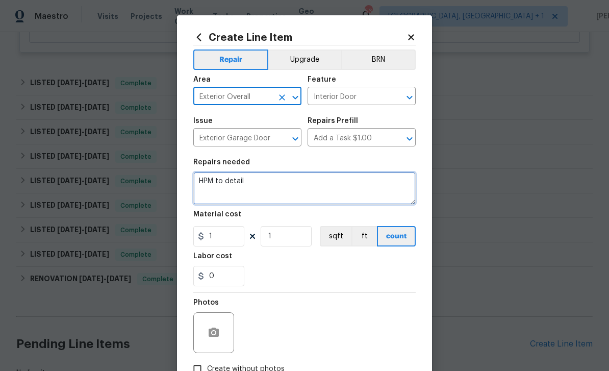
click at [272, 187] on textarea "HPM to detail" at bounding box center [304, 188] width 222 height 33
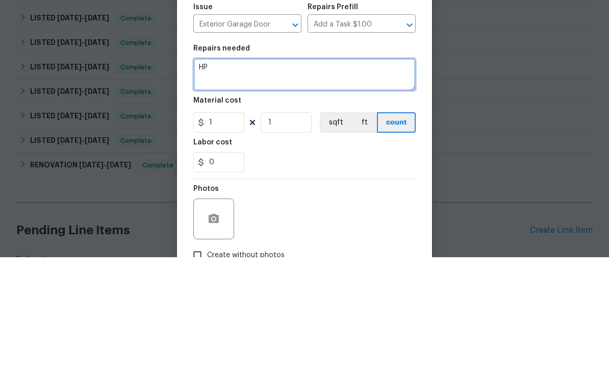
type textarea "H"
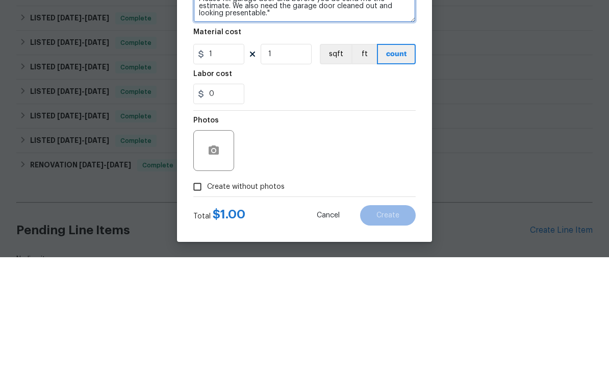
scroll to position [70, 0]
type textarea "Please fix garage door and before you do send me the estimate. We also need the…"
click at [315, 224] on div "Photos" at bounding box center [304, 257] width 222 height 66
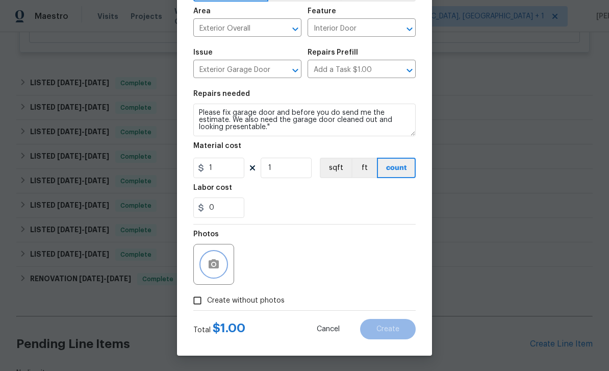
click at [214, 267] on icon "button" at bounding box center [213, 263] width 10 height 9
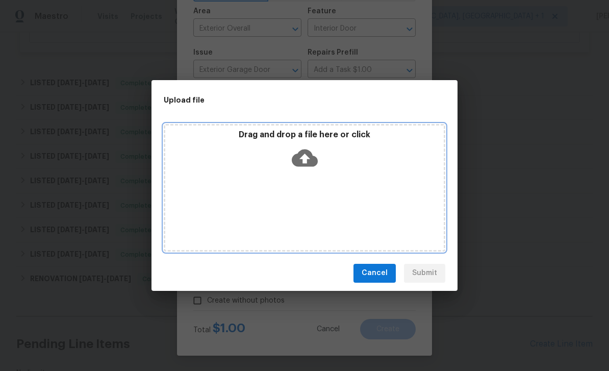
click at [312, 165] on icon at bounding box center [305, 157] width 26 height 17
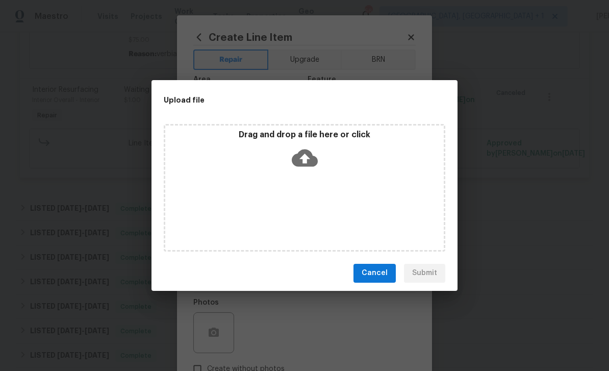
scroll to position [0, 0]
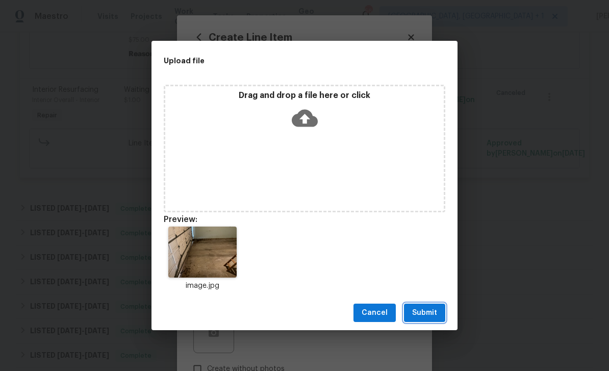
click at [420, 315] on span "Submit" at bounding box center [424, 312] width 25 height 13
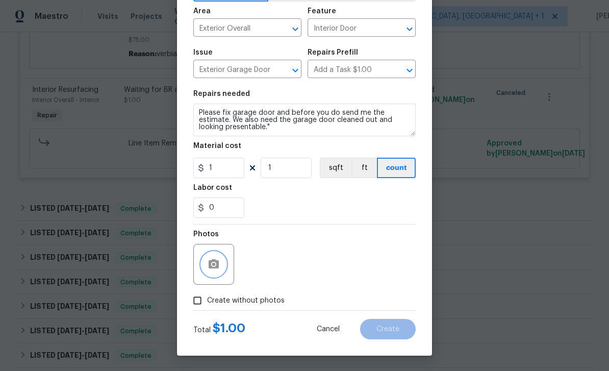
scroll to position [70, 0]
click at [219, 265] on icon "button" at bounding box center [213, 264] width 12 height 12
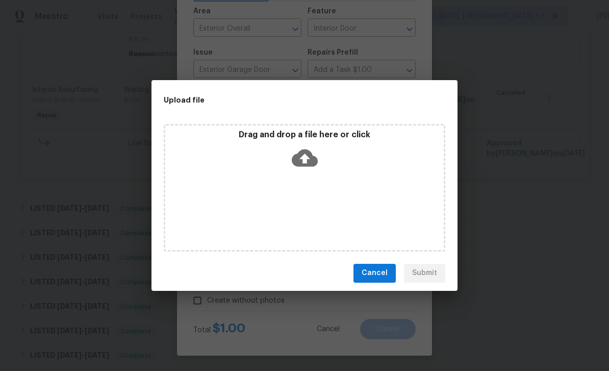
click at [506, 78] on div "Upload file Drag and drop a file here or click Cancel Submit" at bounding box center [304, 185] width 609 height 371
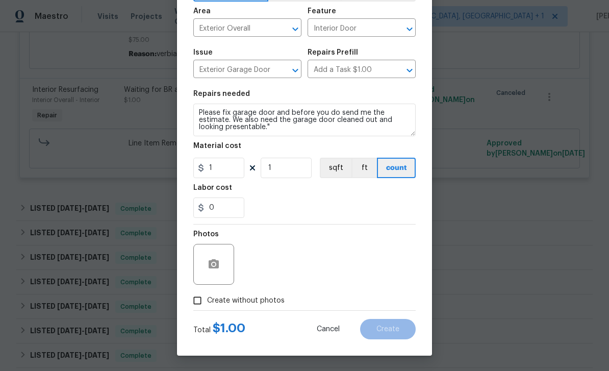
click at [205, 300] on input "Create without photos" at bounding box center [197, 299] width 19 height 19
checkbox input "true"
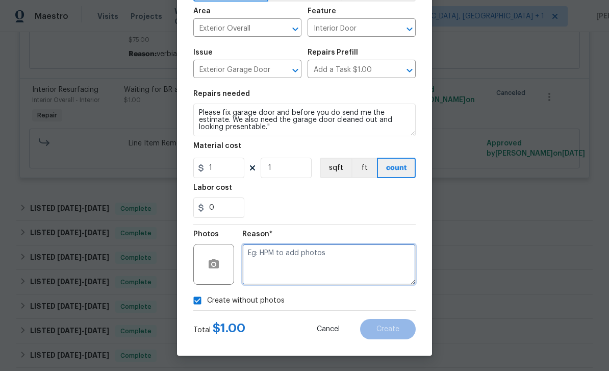
click at [277, 256] on textarea at bounding box center [328, 264] width 173 height 41
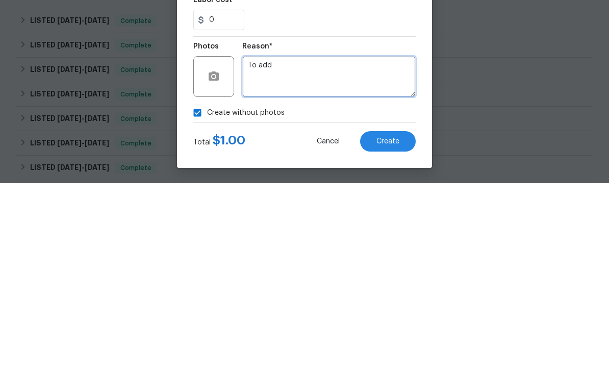
type textarea "To add"
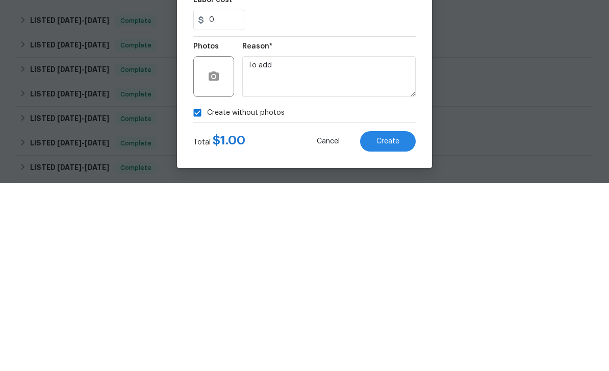
click at [383, 325] on span "Create" at bounding box center [387, 329] width 23 height 8
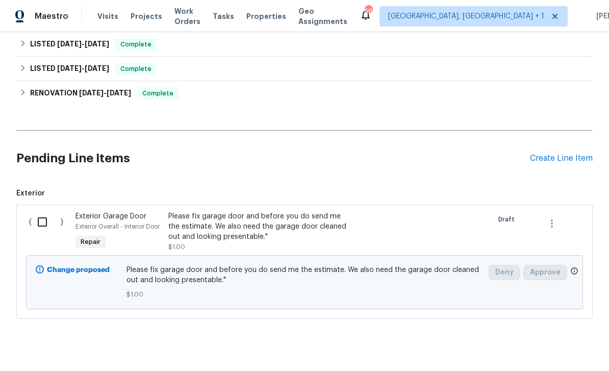
click at [48, 211] on input "checkbox" at bounding box center [46, 221] width 29 height 21
checkbox input "true"
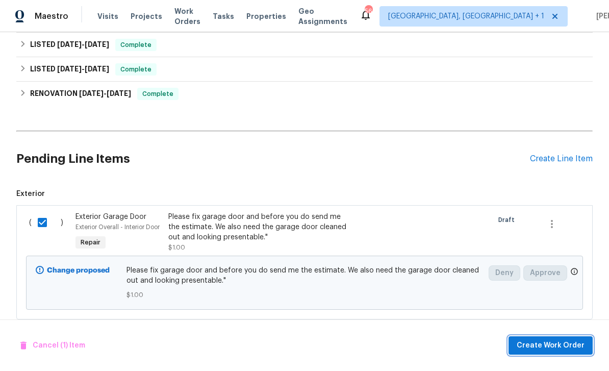
click at [525, 337] on button "Create Work Order" at bounding box center [550, 345] width 84 height 19
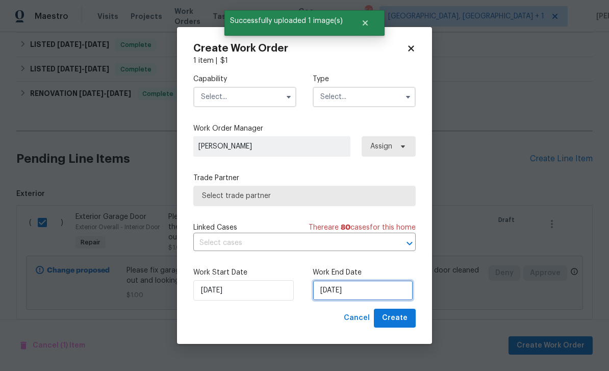
click at [347, 285] on input "[DATE]" at bounding box center [362, 290] width 100 height 20
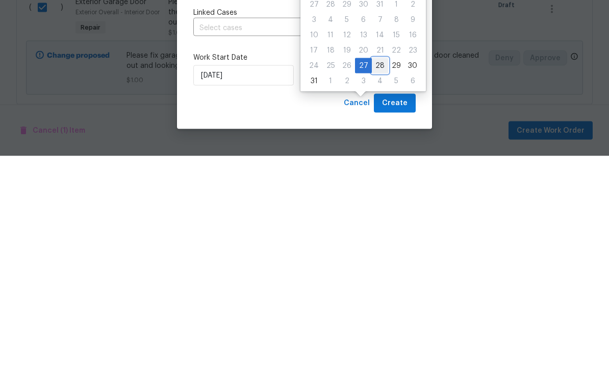
click at [377, 273] on div "28" at bounding box center [380, 280] width 16 height 14
type input "[DATE]"
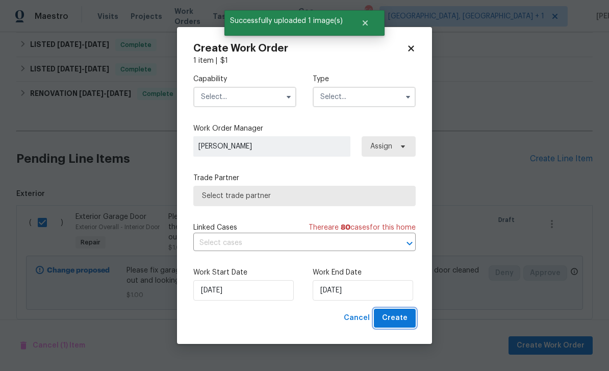
click at [400, 312] on span "Create" at bounding box center [394, 317] width 25 height 13
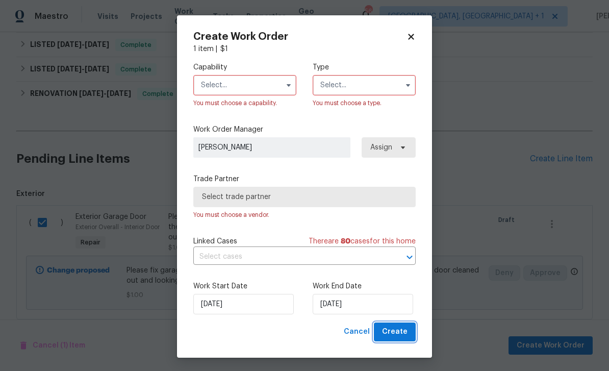
click at [401, 329] on span "Create" at bounding box center [394, 331] width 25 height 13
click at [260, 83] on input "text" at bounding box center [244, 85] width 103 height 20
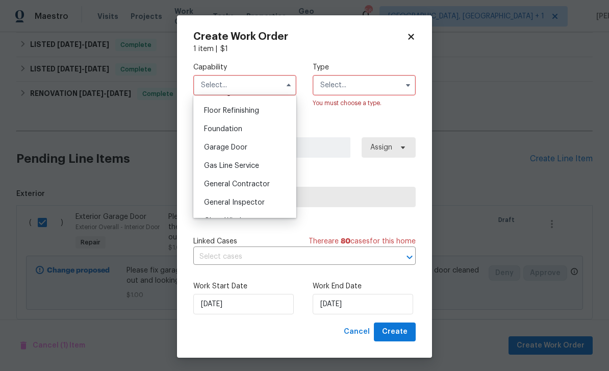
scroll to position [411, 0]
click at [246, 181] on span "General Contractor" at bounding box center [237, 182] width 66 height 7
type input "General Contractor"
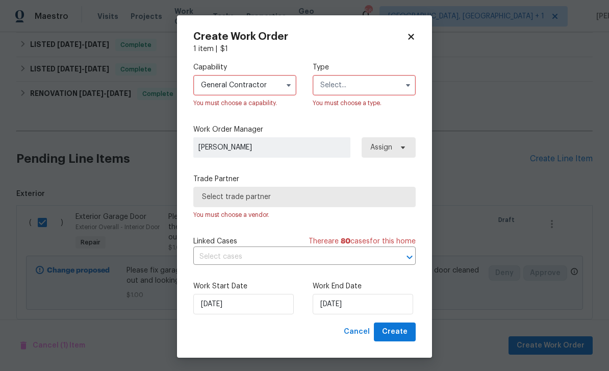
click at [365, 83] on input "text" at bounding box center [363, 85] width 103 height 20
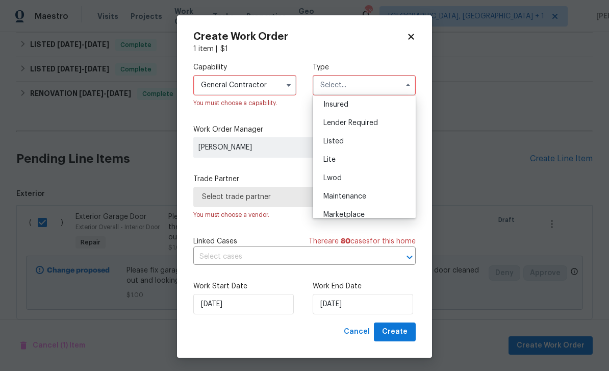
scroll to position [76, 0]
click at [334, 141] on span "Listed" at bounding box center [333, 140] width 20 height 7
type input "Listed"
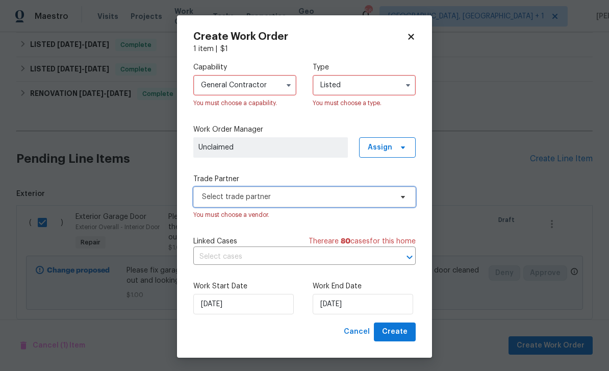
click at [305, 197] on span "Select trade partner" at bounding box center [297, 197] width 190 height 10
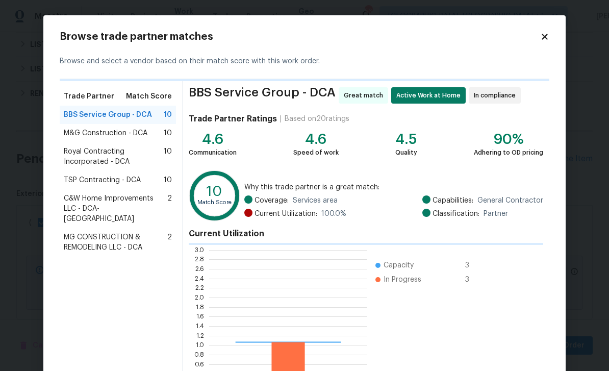
scroll to position [143, 158]
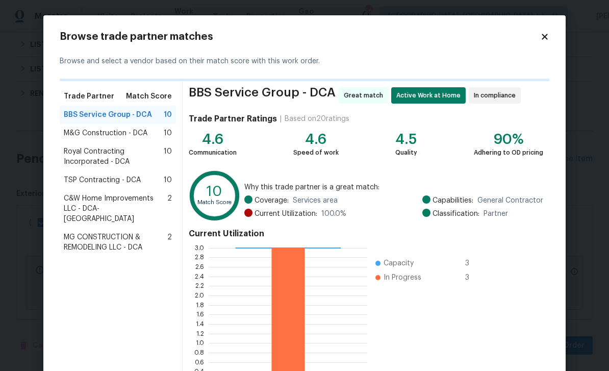
click at [97, 152] on span "Royal Contracting Incorporated - DCA" at bounding box center [114, 156] width 100 height 20
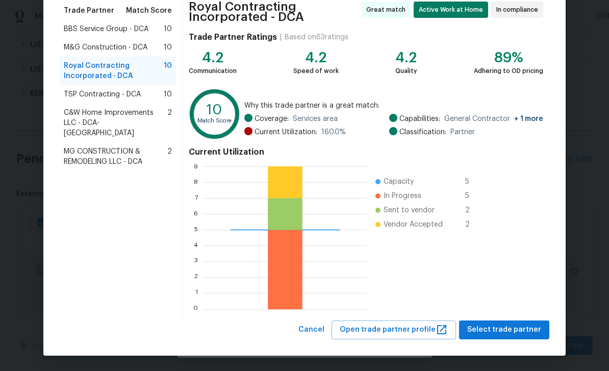
scroll to position [85, 0]
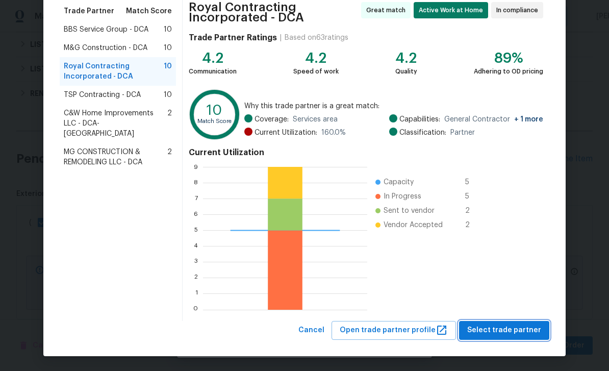
click at [514, 328] on span "Select trade partner" at bounding box center [504, 330] width 74 height 13
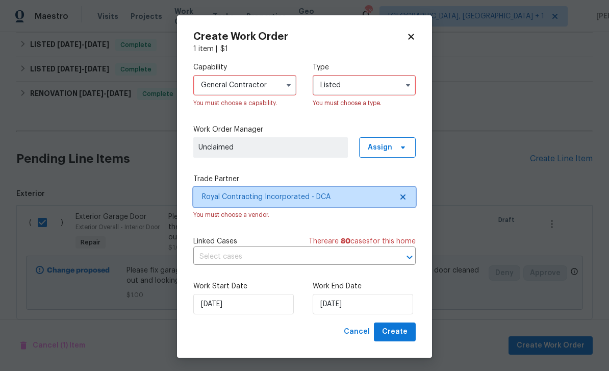
scroll to position [0, 0]
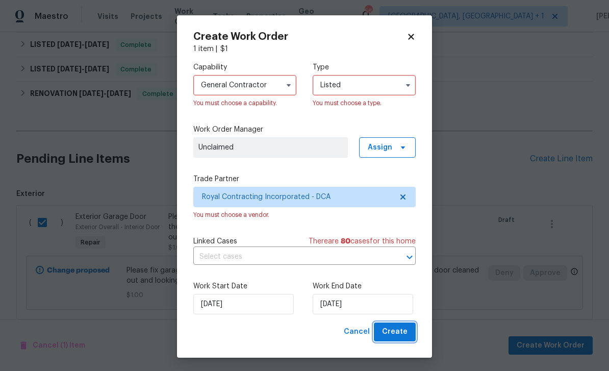
click at [400, 335] on span "Create" at bounding box center [394, 331] width 25 height 13
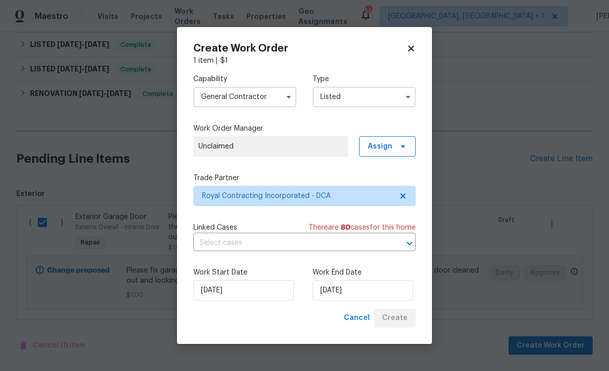
checkbox input "false"
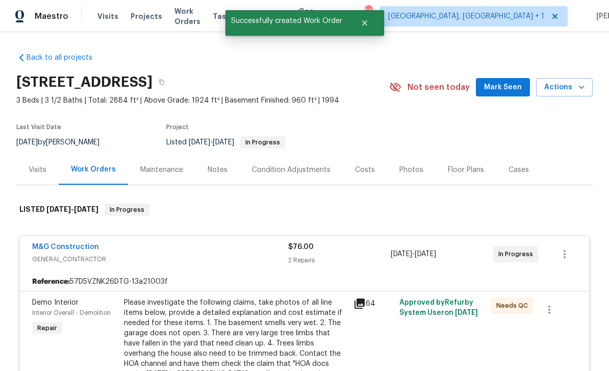
click at [511, 81] on span "Mark Seen" at bounding box center [503, 87] width 38 height 13
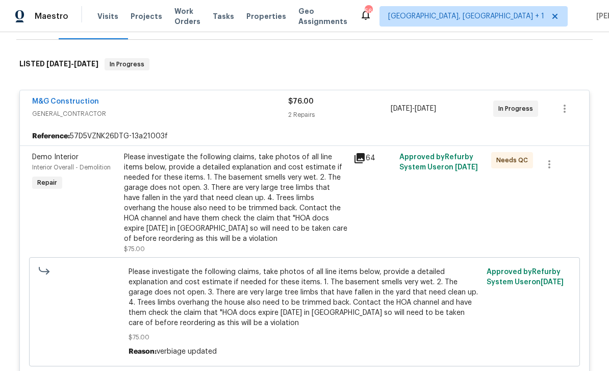
scroll to position [146, 0]
click at [76, 90] on div "M&G Construction GENERAL_CONTRACTOR $76.00 2 Repairs 8/13/2025 - 8/15/2025 In P…" at bounding box center [304, 108] width 569 height 37
click at [71, 97] on link "M&G Construction" at bounding box center [65, 100] width 67 height 7
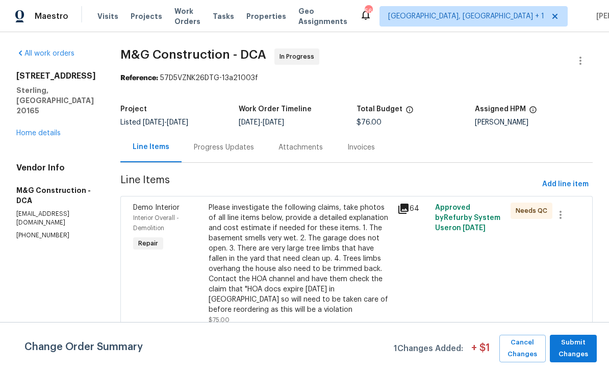
click at [231, 144] on div "Progress Updates" at bounding box center [224, 147] width 60 height 10
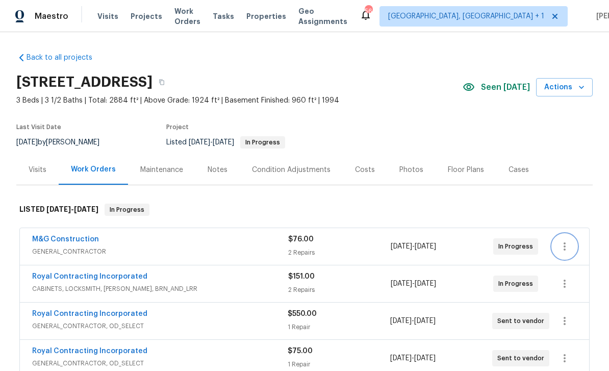
click at [563, 242] on icon "button" at bounding box center [564, 246] width 12 height 12
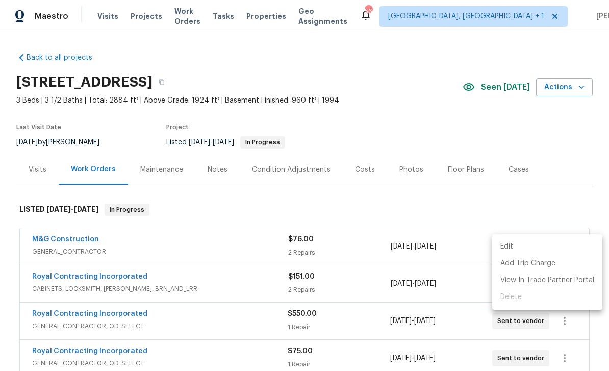
click at [207, 247] on div at bounding box center [304, 185] width 609 height 371
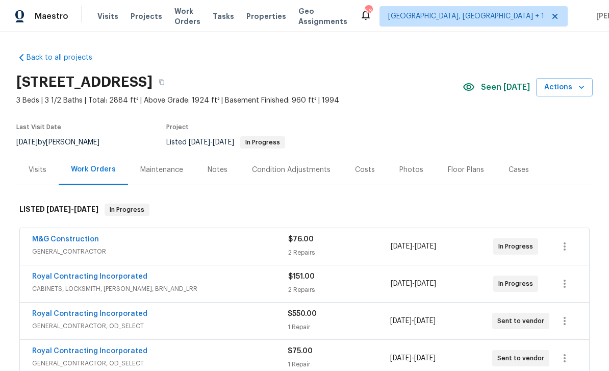
click at [342, 247] on div "$76.00 2 Repairs" at bounding box center [339, 246] width 102 height 24
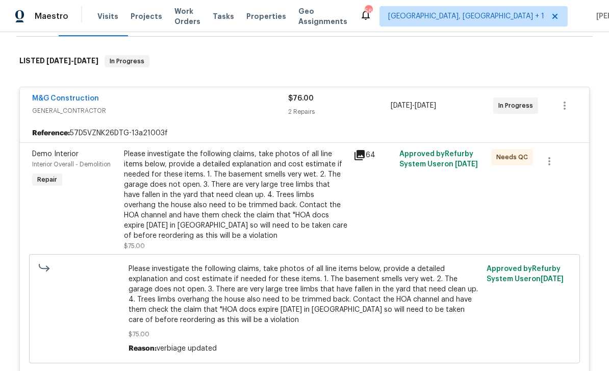
scroll to position [159, 0]
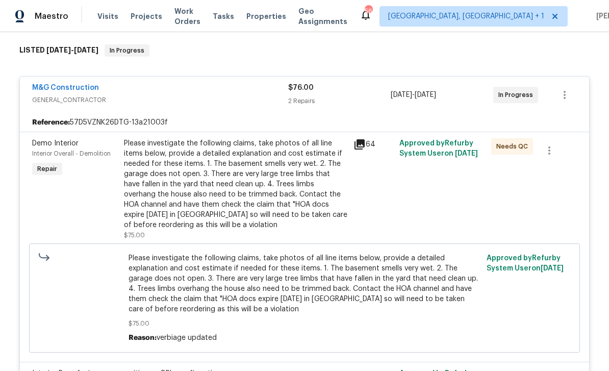
click at [299, 196] on div "Please investigate the following claims, take photos of all line items below, p…" at bounding box center [235, 184] width 223 height 92
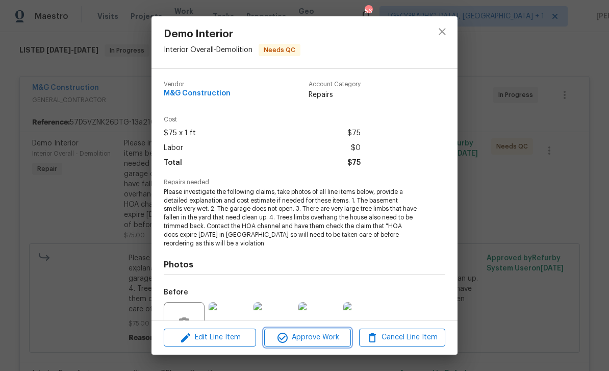
click at [318, 336] on span "Approve Work" at bounding box center [307, 337] width 80 height 13
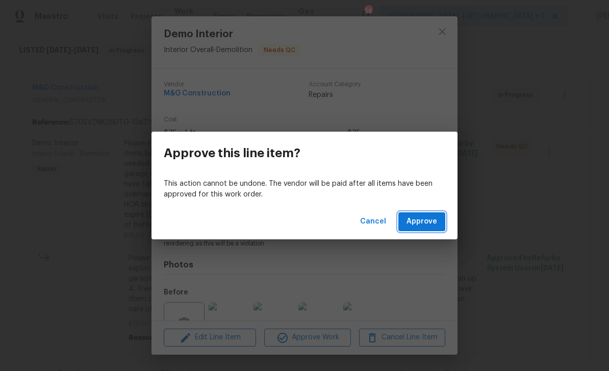
click at [432, 220] on span "Approve" at bounding box center [421, 221] width 31 height 13
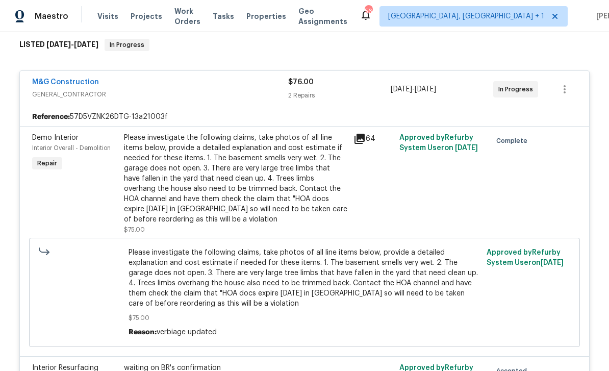
scroll to position [148, 0]
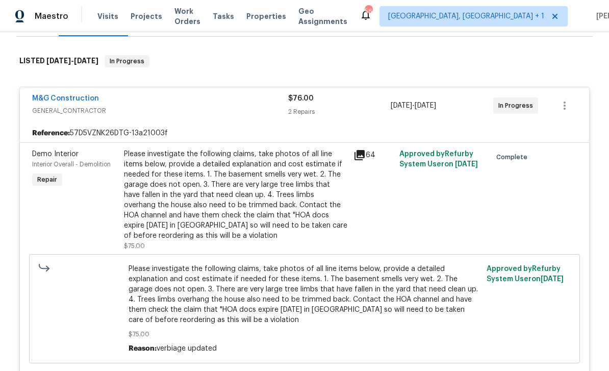
click at [75, 97] on link "M&G Construction" at bounding box center [65, 98] width 67 height 7
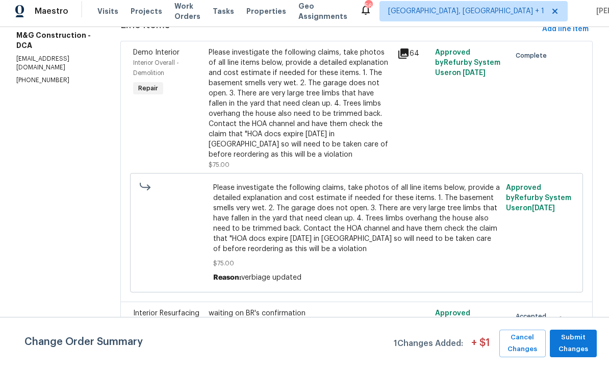
scroll to position [149, 0]
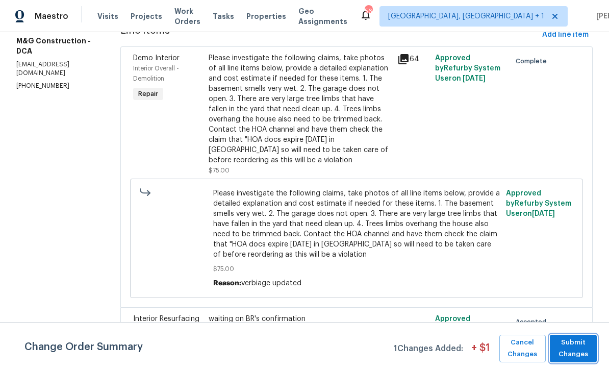
click at [580, 351] on span "Submit Changes" at bounding box center [572, 347] width 37 height 23
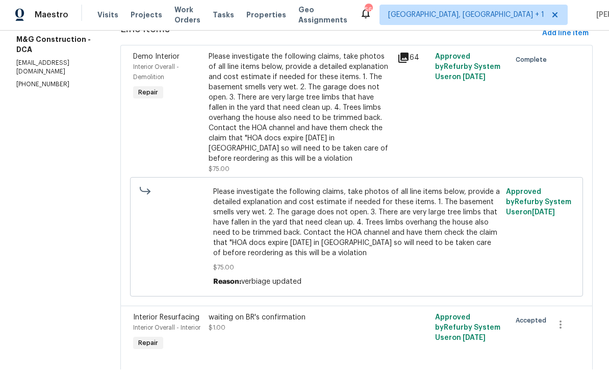
scroll to position [0, 0]
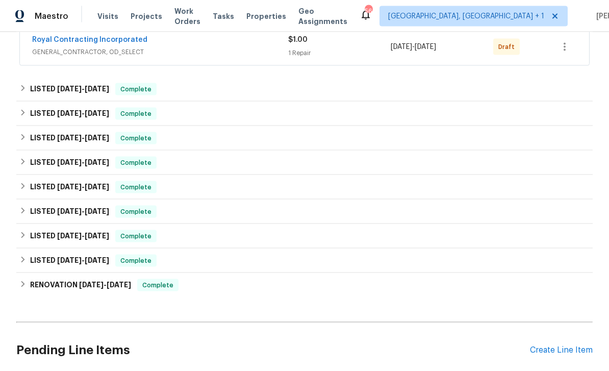
scroll to position [387, 0]
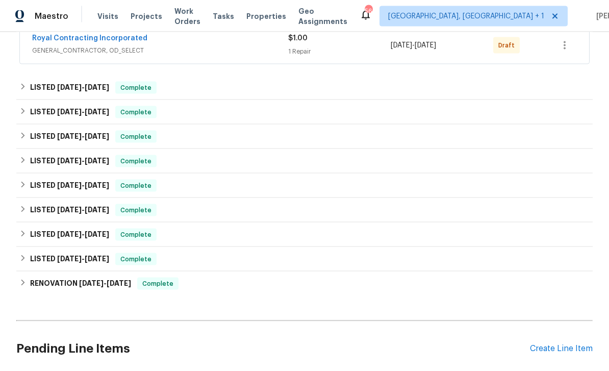
click at [566, 343] on div "Create Line Item" at bounding box center [561, 348] width 63 height 10
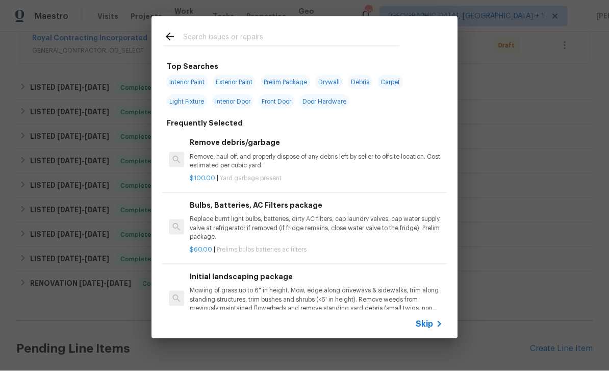
scroll to position [33, 0]
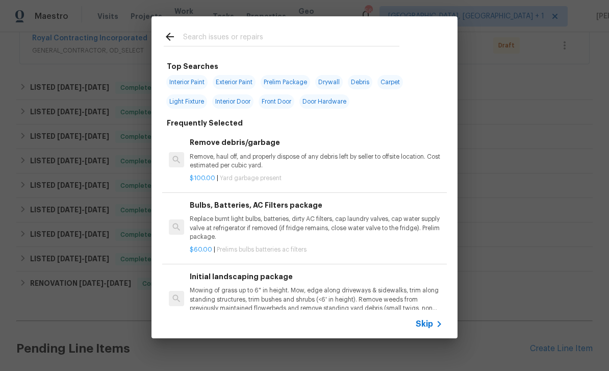
click at [224, 36] on input "text" at bounding box center [291, 38] width 216 height 15
type input "Hvac"
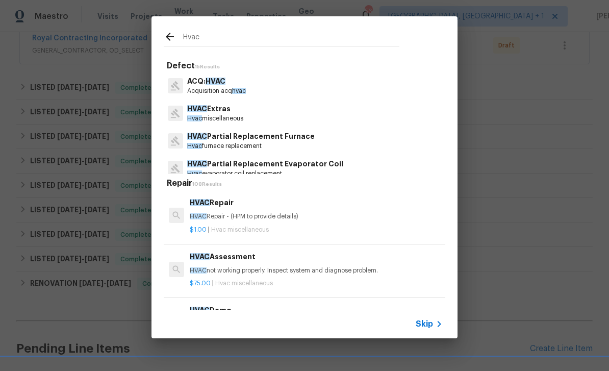
click at [220, 110] on p "HVAC Extras" at bounding box center [215, 108] width 56 height 11
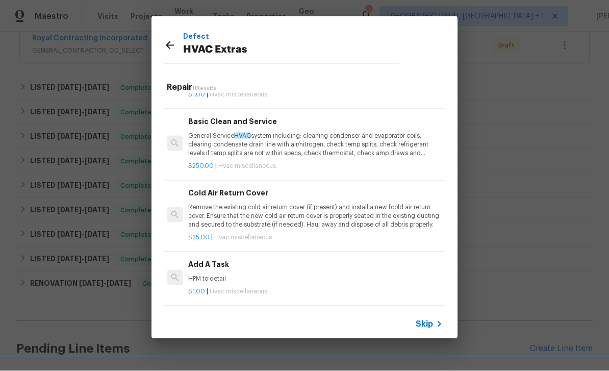
scroll to position [257, 2]
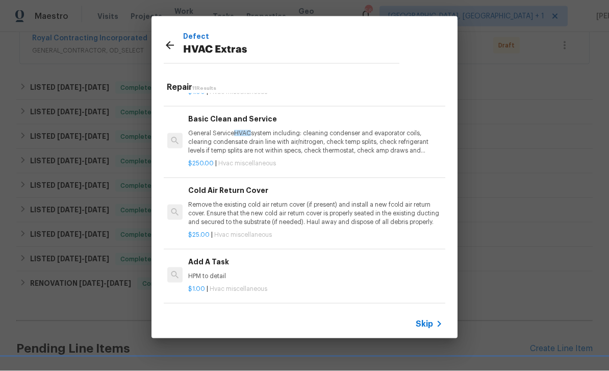
click at [228, 267] on div "Add A Task HPM to detail" at bounding box center [314, 268] width 253 height 24
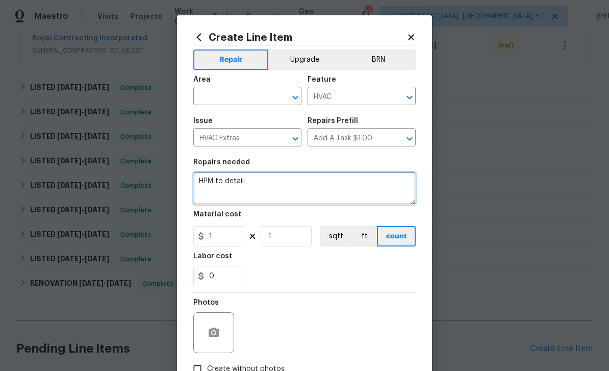
click at [260, 182] on textarea "HPM to detail" at bounding box center [304, 188] width 222 height 33
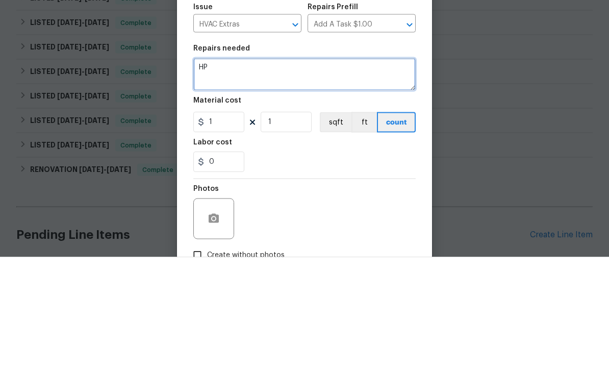
type textarea "H"
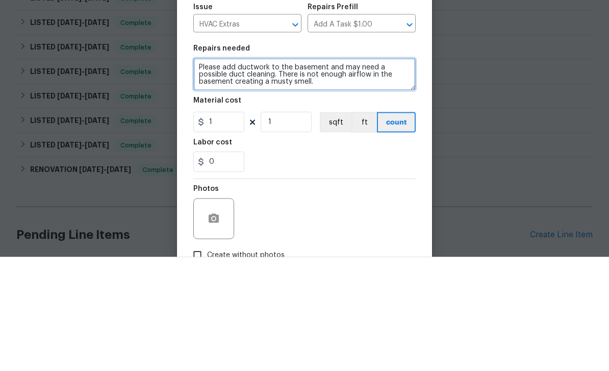
type textarea "Please add ductwork to the basement and may need a possible duct cleaning. Ther…"
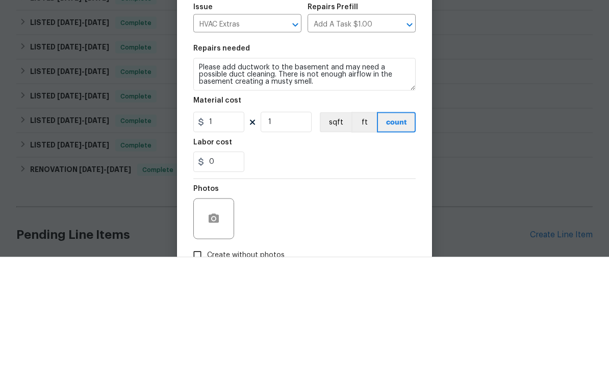
click at [387, 252] on div "Labor cost" at bounding box center [304, 258] width 222 height 13
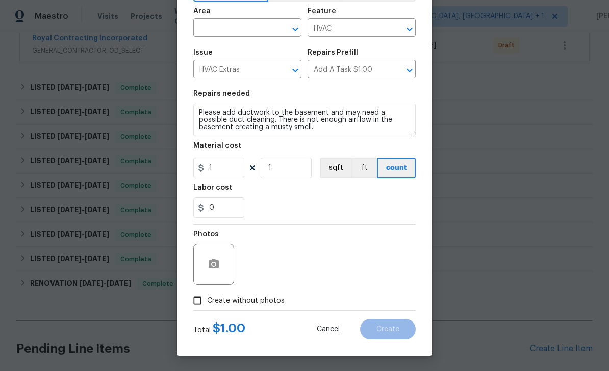
scroll to position [70, 0]
click at [199, 301] on input "Create without photos" at bounding box center [197, 299] width 19 height 19
checkbox input "true"
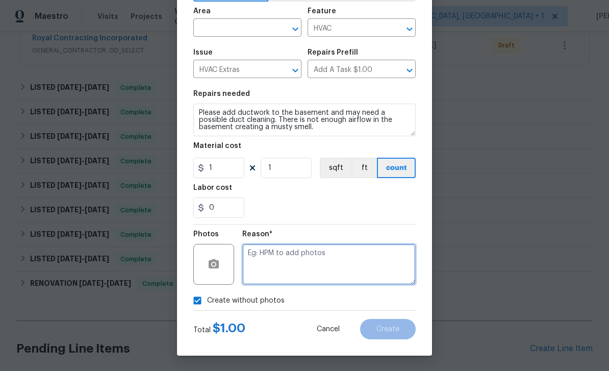
click at [278, 259] on textarea at bounding box center [328, 264] width 173 height 41
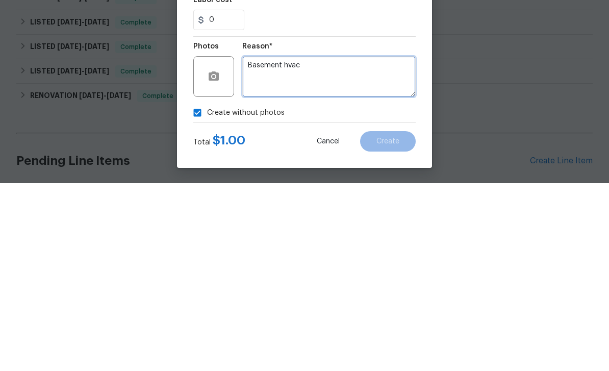
type textarea "Basement hvac"
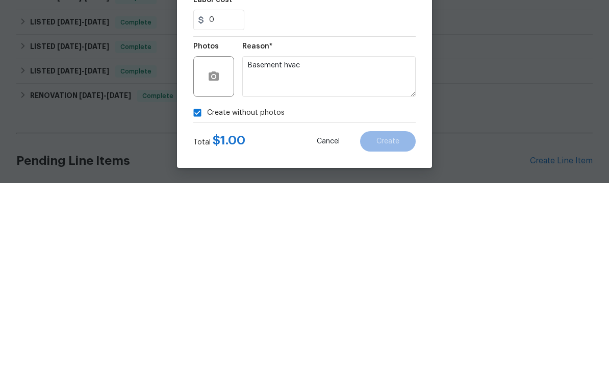
click at [409, 230] on div "Reason*" at bounding box center [328, 236] width 173 height 13
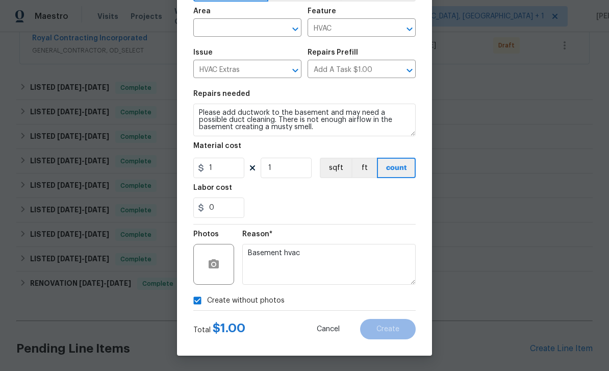
click at [293, 27] on icon "Open" at bounding box center [295, 29] width 6 height 4
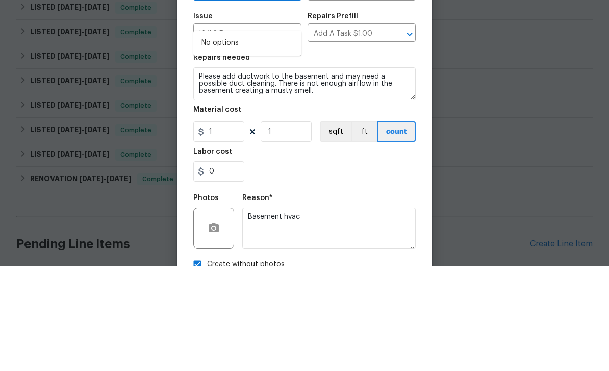
scroll to position [17, 0]
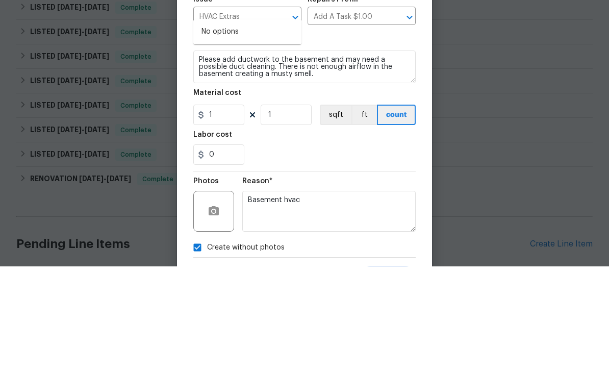
type input "overall interior"
click at [423, 100] on div "Create Line Item Repair Upgrade BRN Area overall interior ​ Feature HVAC ​ Issu…" at bounding box center [304, 202] width 255 height 408
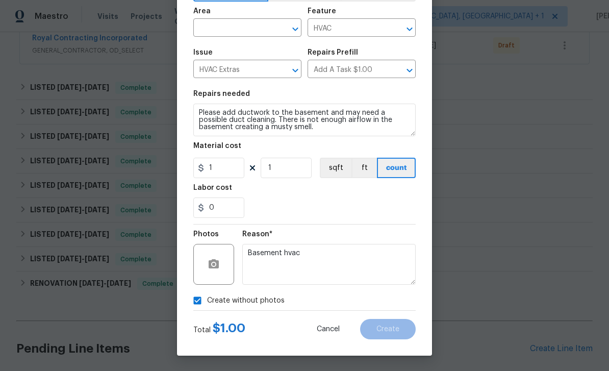
scroll to position [70, 0]
click at [343, 210] on div "0" at bounding box center [304, 207] width 222 height 20
click at [290, 33] on icon "Open" at bounding box center [295, 29] width 12 height 12
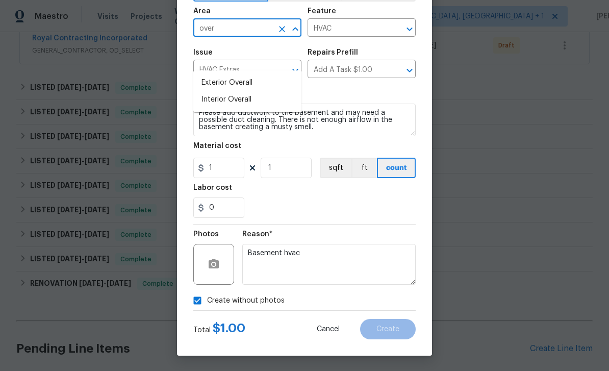
click at [239, 91] on li "Interior Overall" at bounding box center [247, 99] width 108 height 17
type input "Interior Overall"
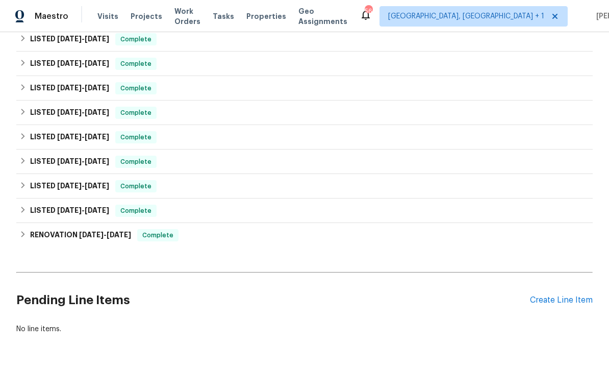
scroll to position [435, 0]
click at [562, 296] on div "Create Line Item" at bounding box center [561, 301] width 63 height 10
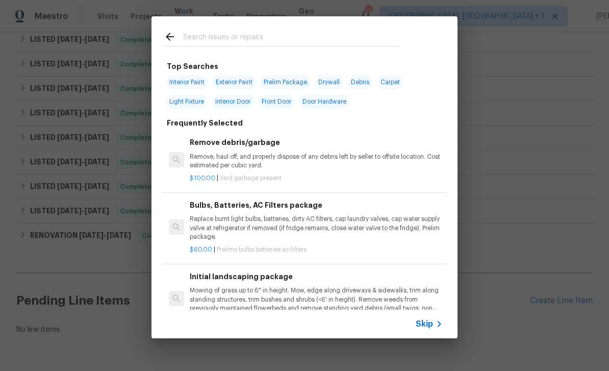
click at [428, 324] on span "Skip" at bounding box center [423, 324] width 17 height 10
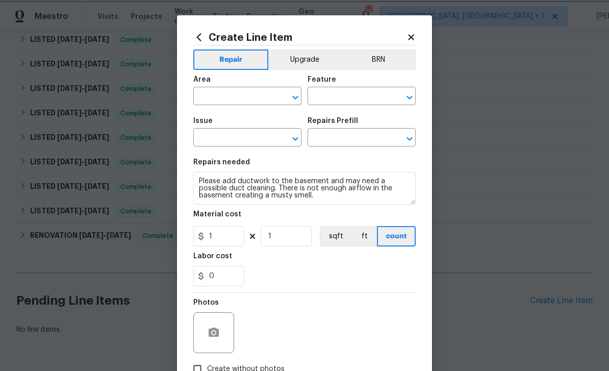
type input "Interior Overall"
type input "HVAC"
type input "HVAC Extras"
type input "Add A Task $1.00"
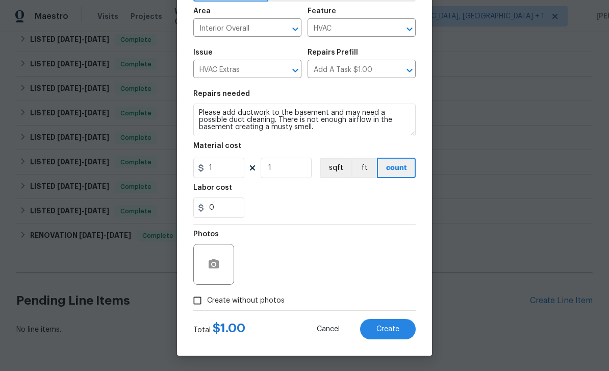
scroll to position [70, 0]
click at [391, 326] on span "Create" at bounding box center [387, 329] width 23 height 8
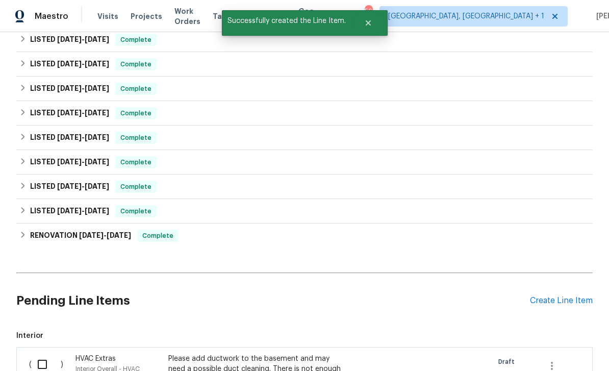
click at [48, 353] on input "checkbox" at bounding box center [46, 363] width 29 height 21
checkbox input "true"
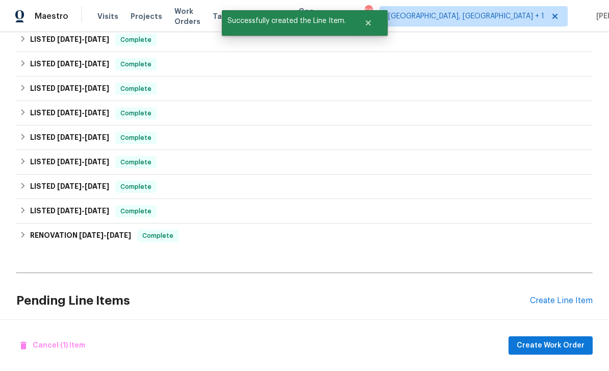
click at [558, 334] on div "Cancel (1) Item Create Work Order" at bounding box center [304, 345] width 609 height 52
click at [559, 340] on span "Create Work Order" at bounding box center [550, 345] width 68 height 13
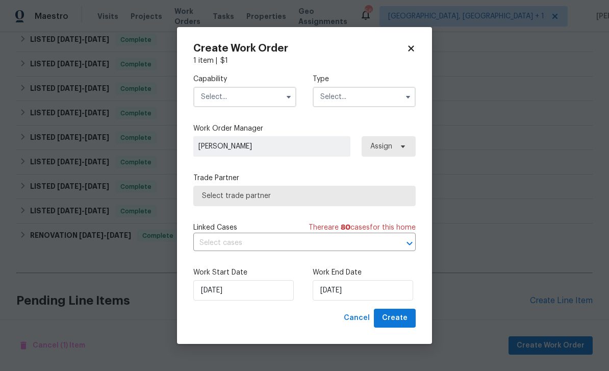
click at [279, 97] on input "text" at bounding box center [244, 97] width 103 height 20
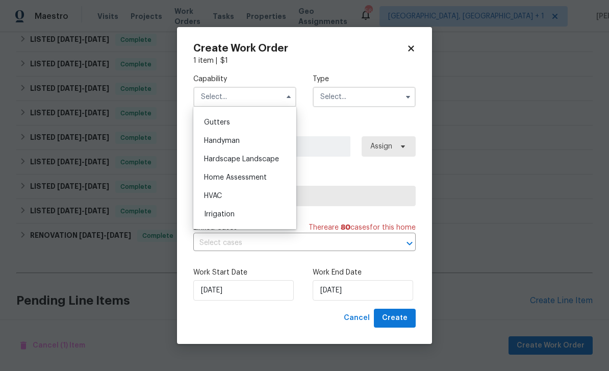
scroll to position [540, 0]
click at [220, 191] on span "HVAC" at bounding box center [213, 194] width 18 height 7
type input "HVAC"
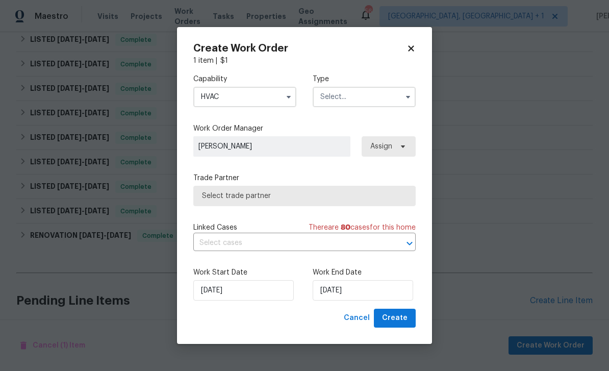
click at [373, 90] on input "text" at bounding box center [363, 97] width 103 height 20
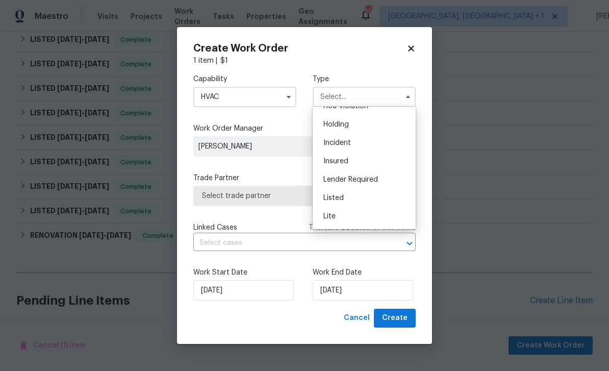
scroll to position [42, 0]
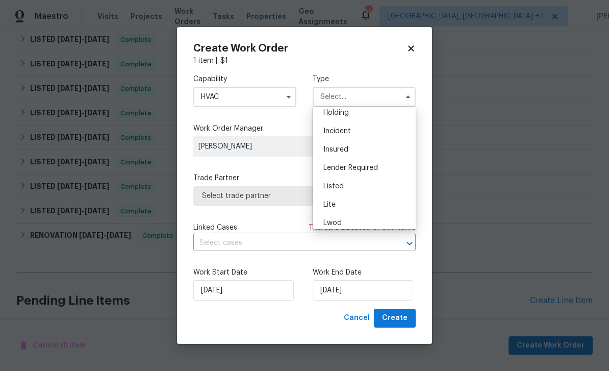
click at [336, 185] on span "Listed" at bounding box center [333, 185] width 20 height 7
type input "Listed"
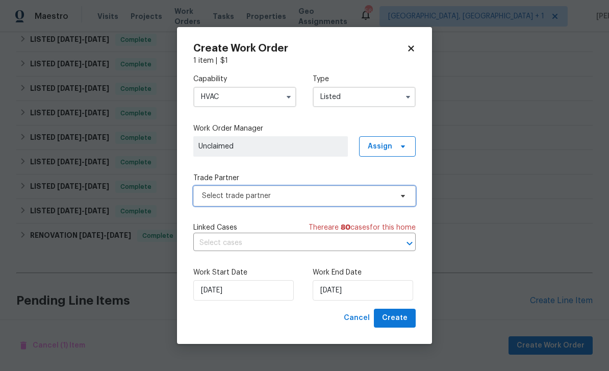
click at [309, 193] on span "Select trade partner" at bounding box center [297, 196] width 190 height 10
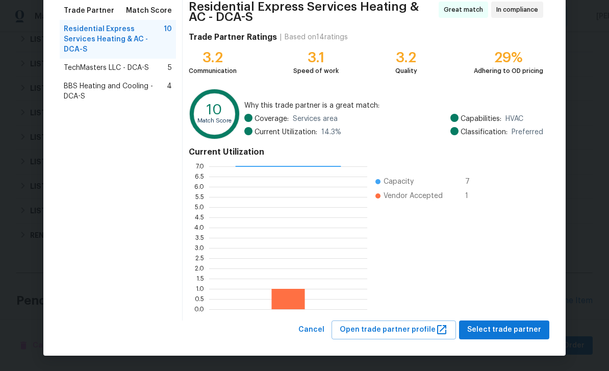
scroll to position [83, 0]
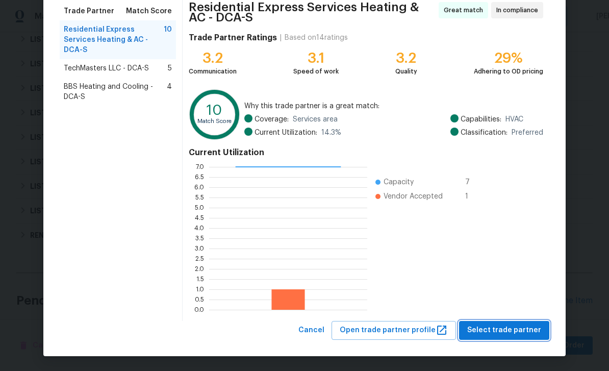
click at [506, 331] on span "Select trade partner" at bounding box center [504, 330] width 74 height 13
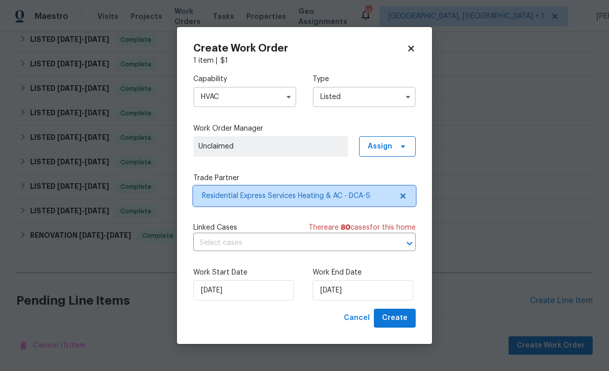
scroll to position [0, 0]
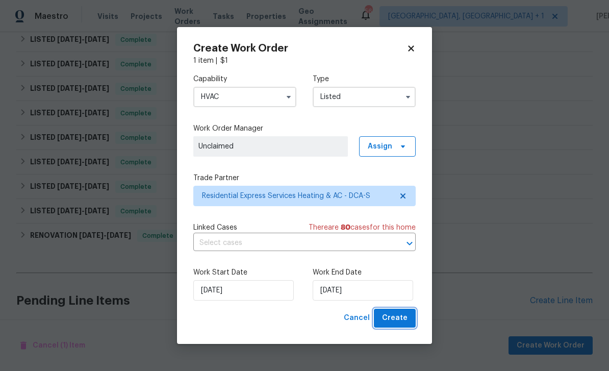
click at [402, 315] on span "Create" at bounding box center [394, 317] width 25 height 13
checkbox input "false"
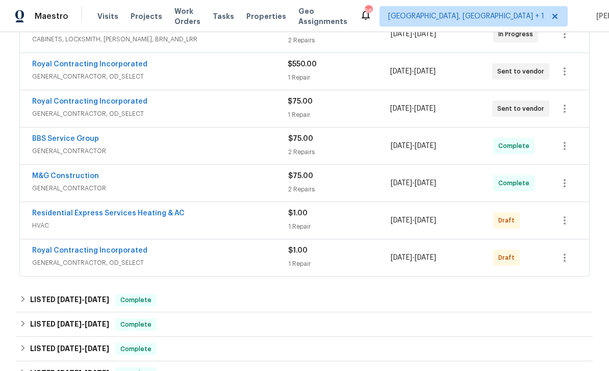
scroll to position [253, 0]
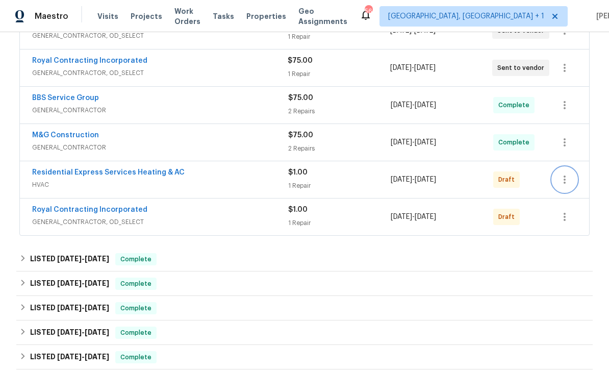
click at [568, 173] on icon "button" at bounding box center [564, 179] width 12 height 12
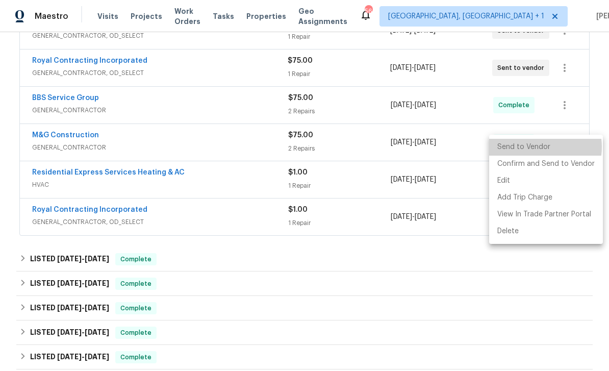
click at [532, 147] on li "Send to Vendor" at bounding box center [546, 147] width 114 height 17
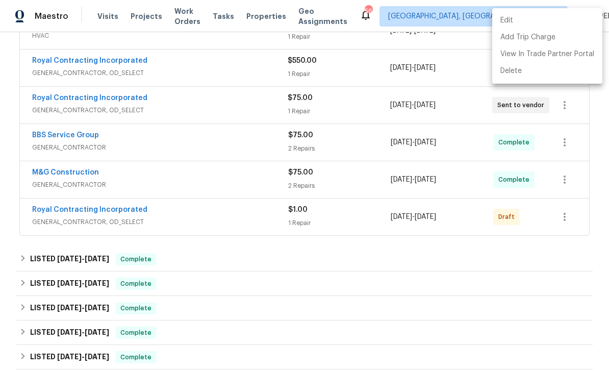
click at [565, 184] on div at bounding box center [304, 185] width 609 height 371
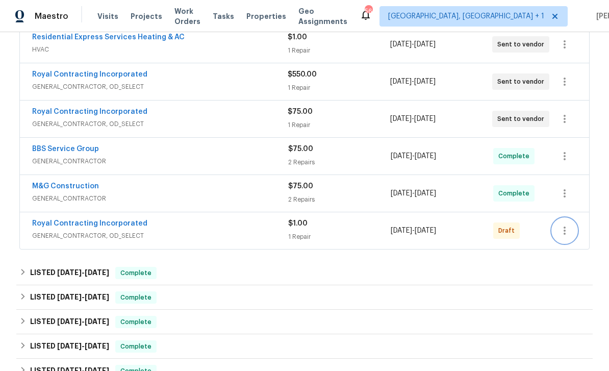
click at [565, 224] on icon "button" at bounding box center [564, 230] width 12 height 12
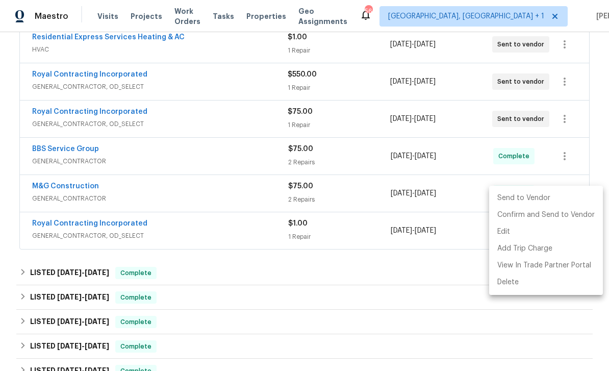
click at [528, 193] on li "Send to Vendor" at bounding box center [546, 198] width 114 height 17
